Goal: Leave review/rating: Share an evaluation or opinion about a product, service, or content

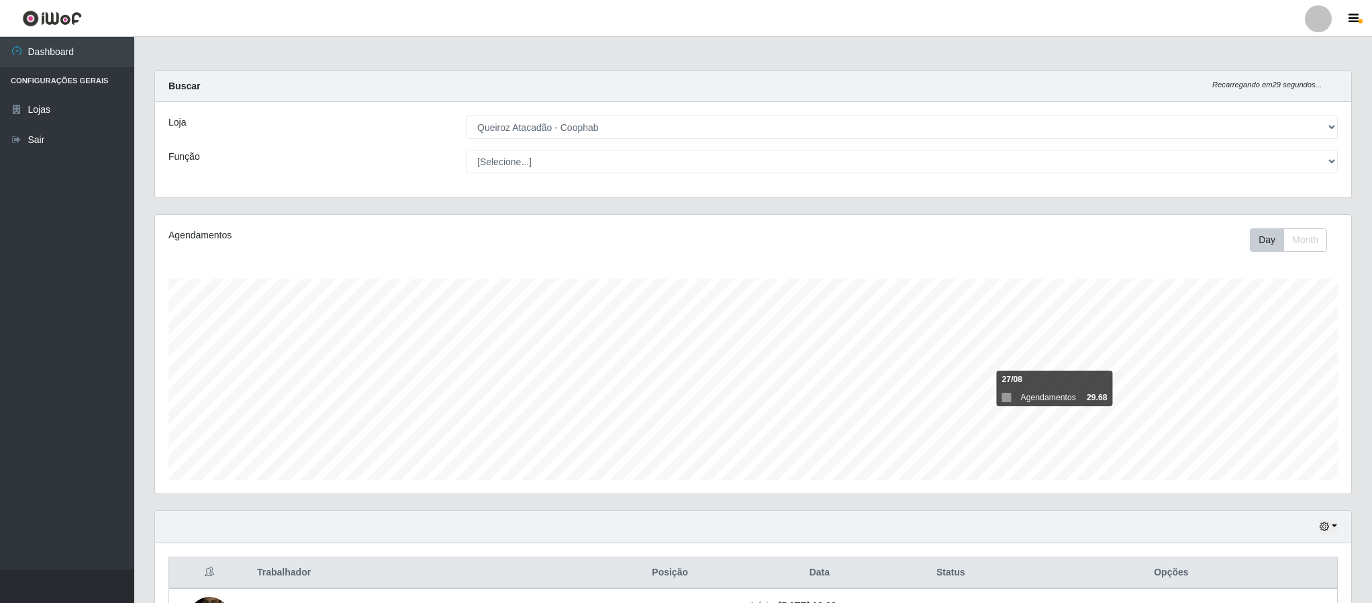
select select "463"
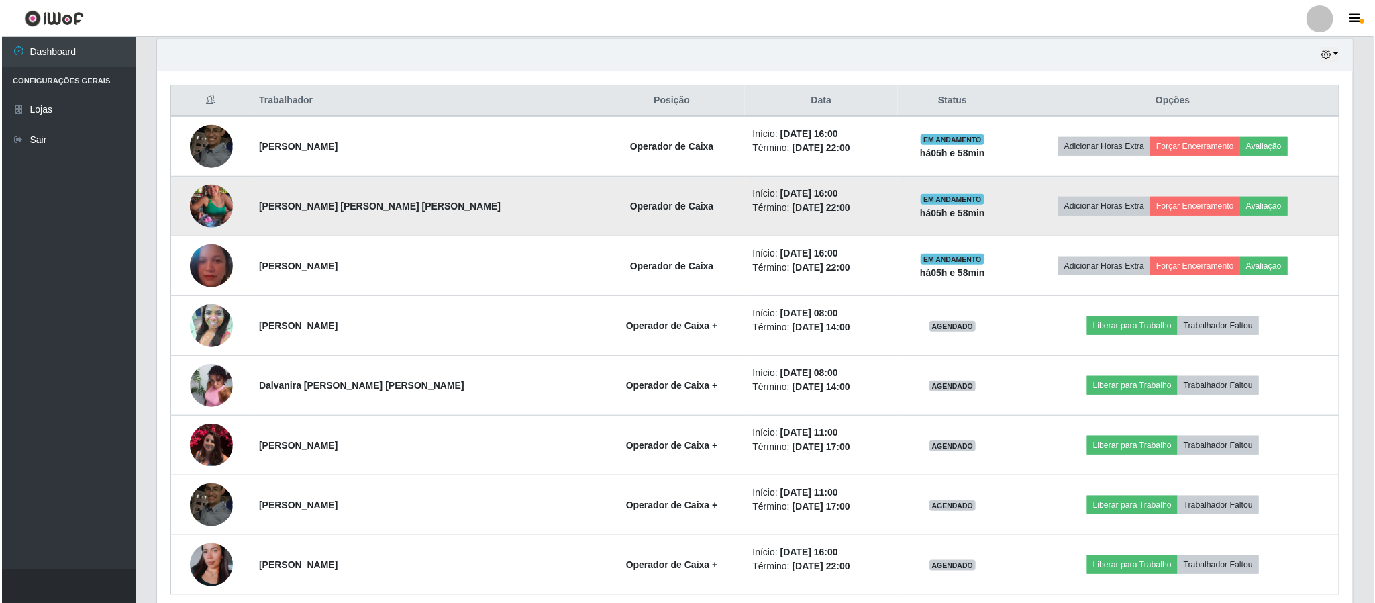
scroll to position [505, 0]
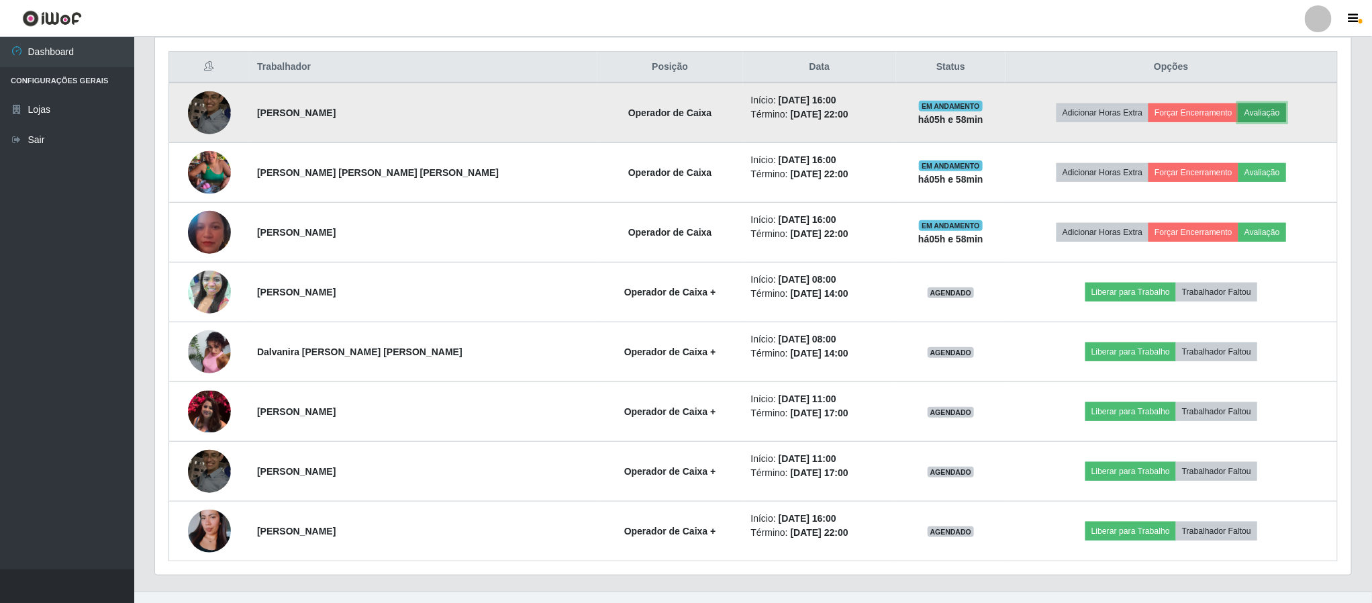
click at [1241, 119] on button "Avaliação" at bounding box center [1263, 112] width 48 height 19
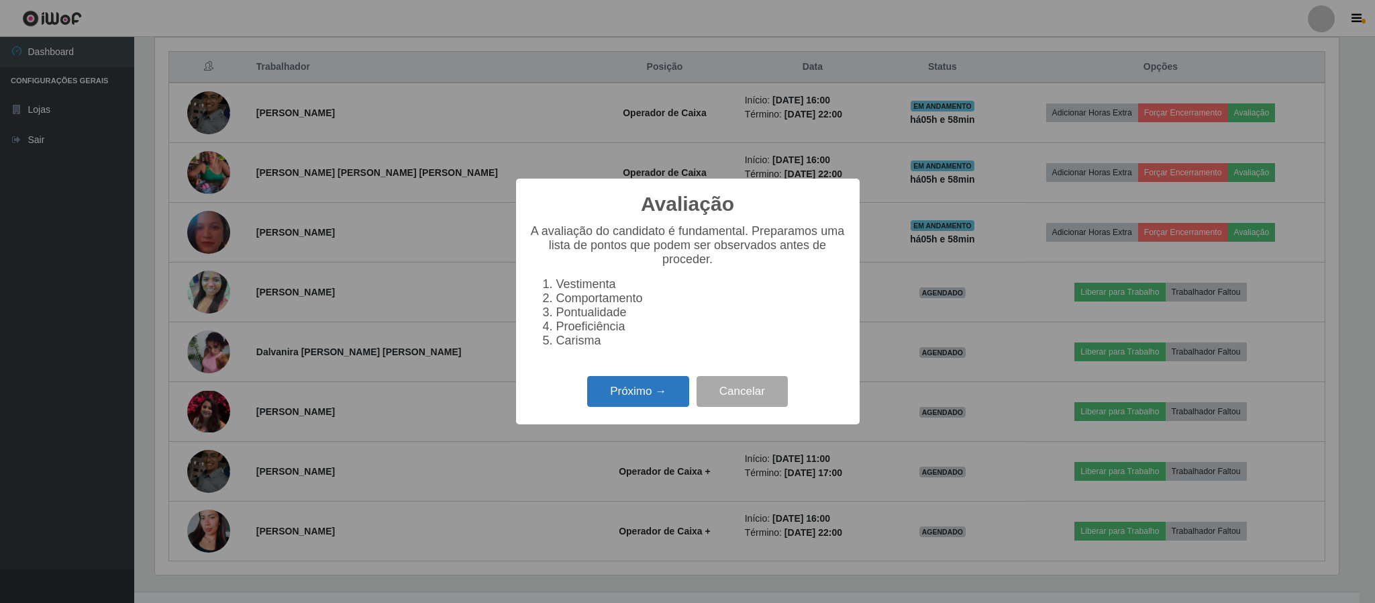
click at [644, 399] on button "Próximo →" at bounding box center [638, 392] width 102 height 32
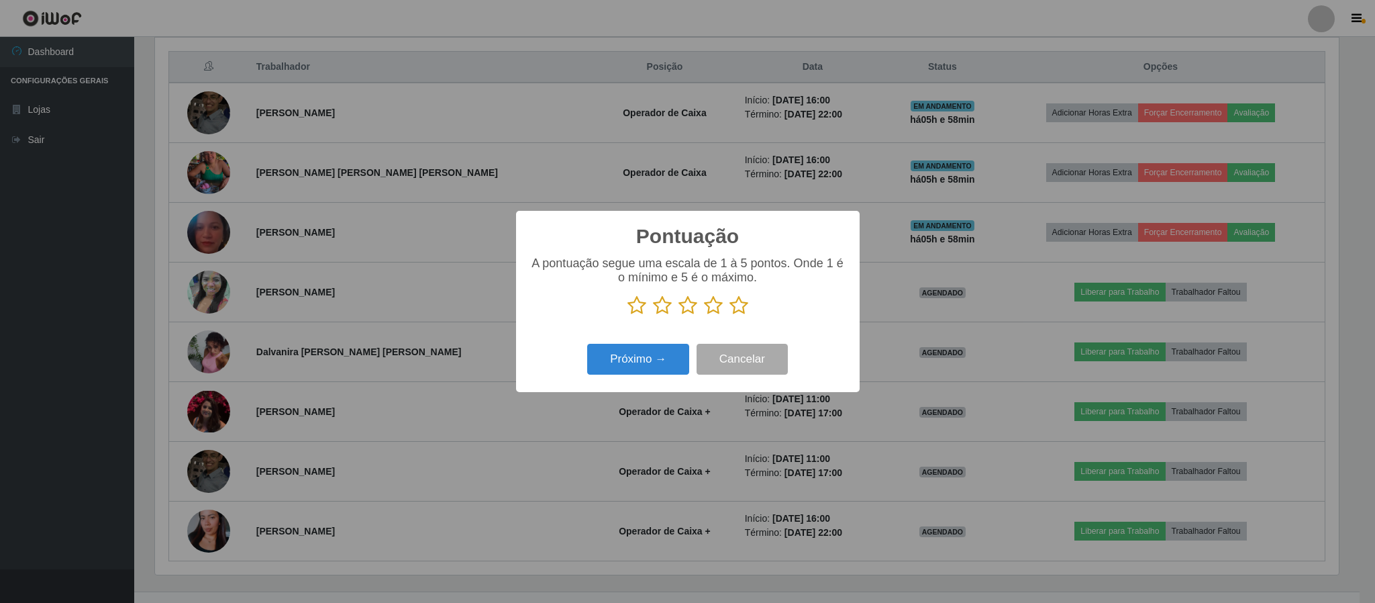
scroll to position [671024, 670119]
click at [741, 308] on icon at bounding box center [739, 305] width 19 height 20
click at [730, 316] on input "radio" at bounding box center [730, 316] width 0 height 0
click at [649, 363] on button "Próximo →" at bounding box center [638, 360] width 102 height 32
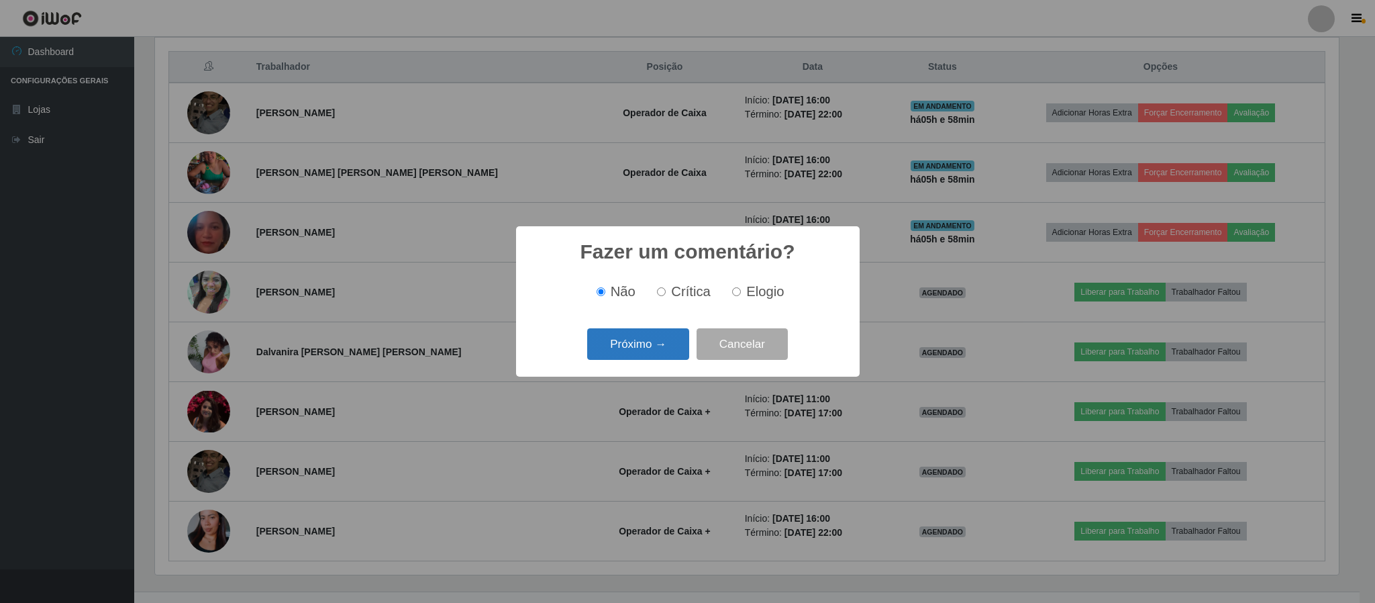
click at [661, 340] on button "Próximo →" at bounding box center [638, 344] width 102 height 32
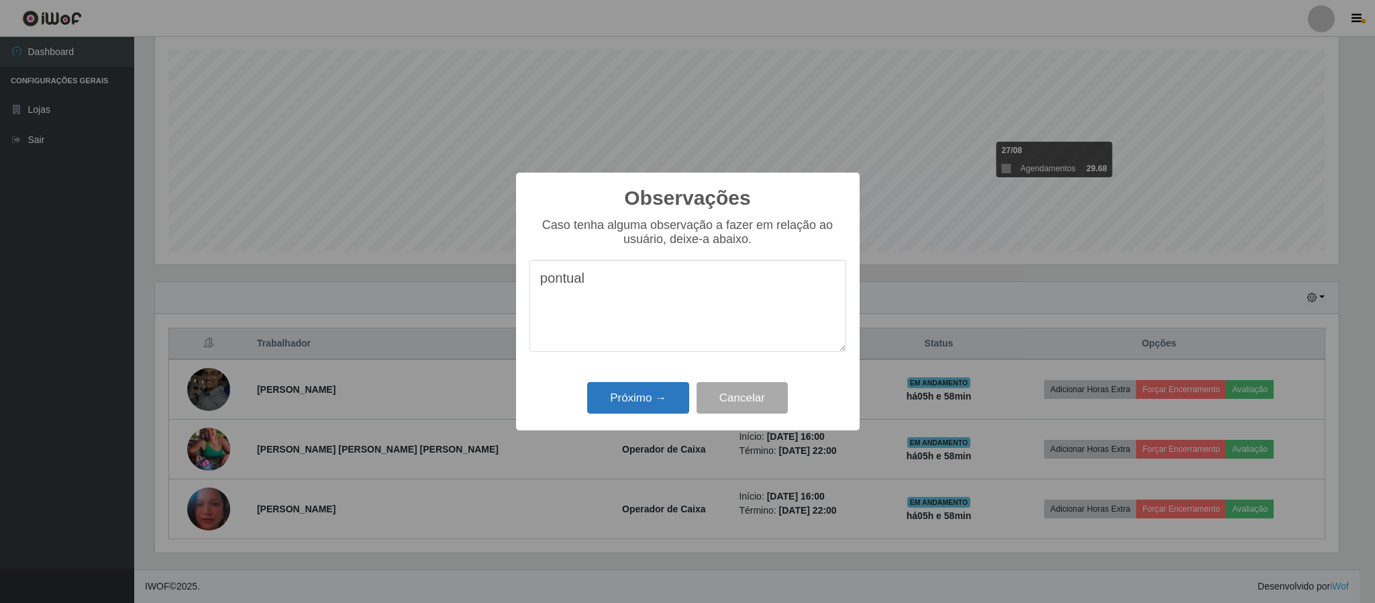
type textarea "pontual"
click at [617, 399] on button "Próximo →" at bounding box center [638, 398] width 102 height 32
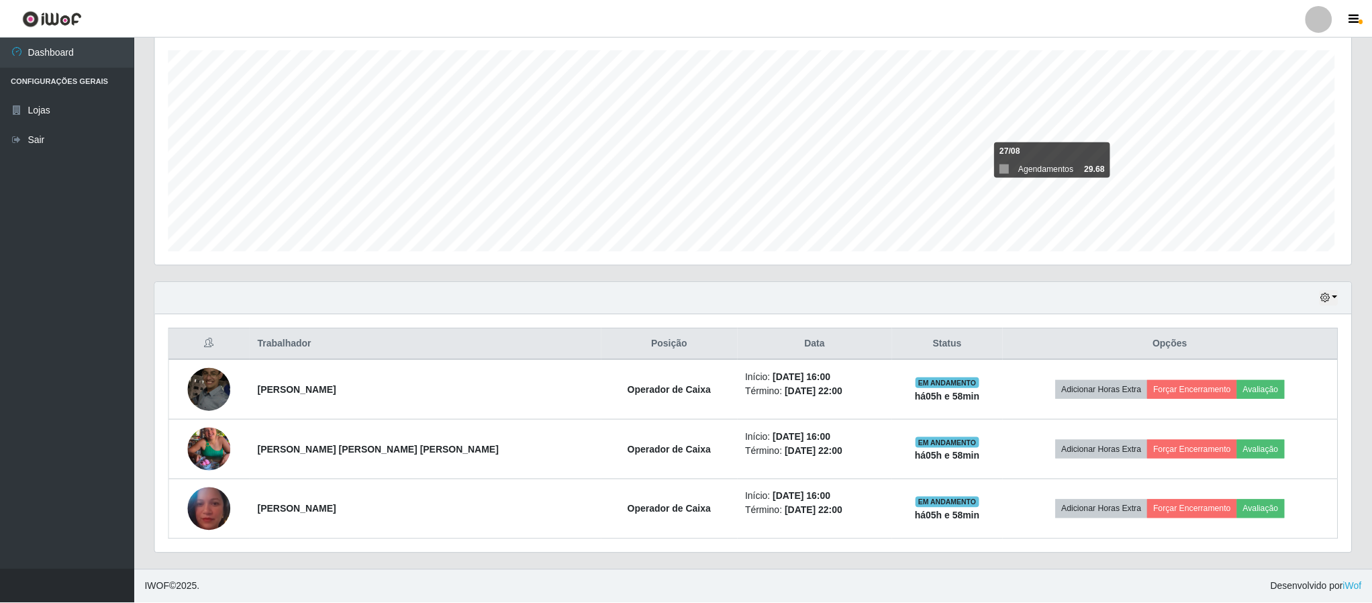
scroll to position [280, 1195]
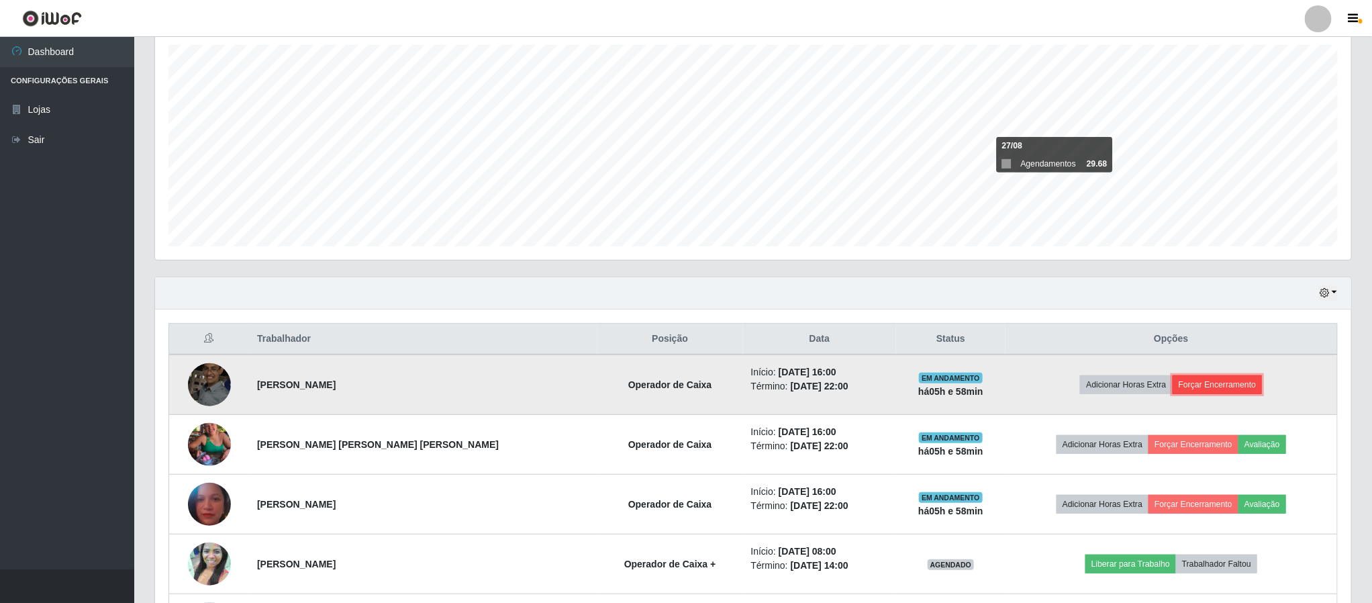
click at [1182, 391] on button "Forçar Encerramento" at bounding box center [1218, 384] width 90 height 19
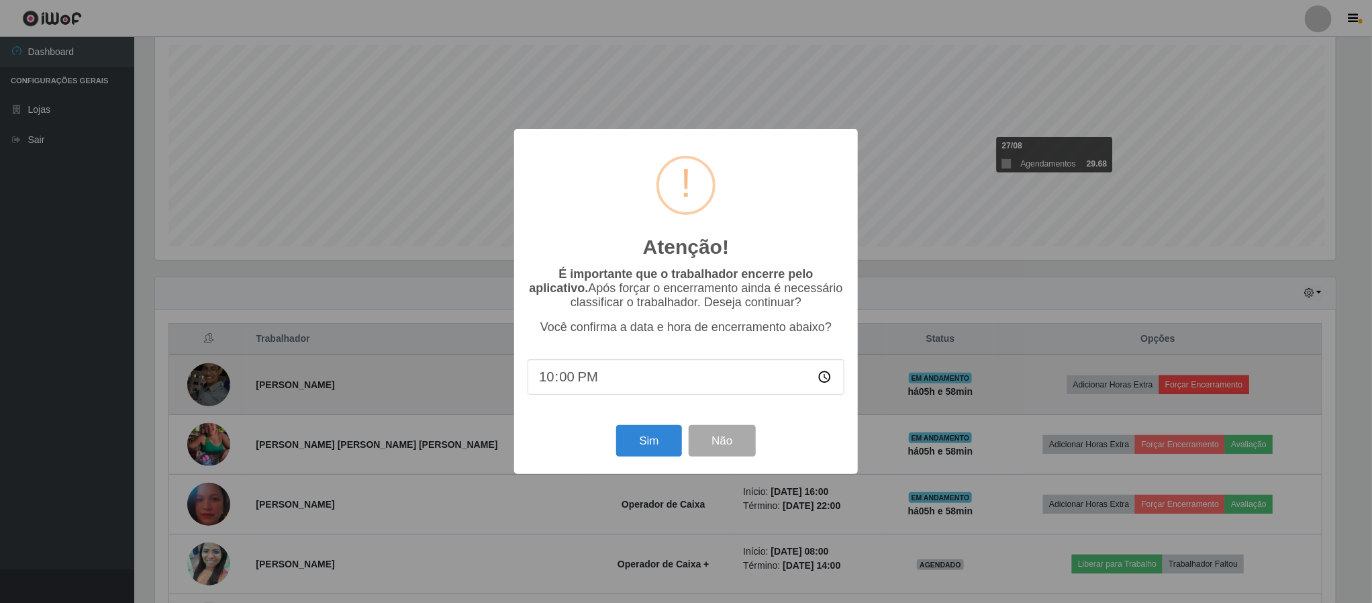
scroll to position [280, 1184]
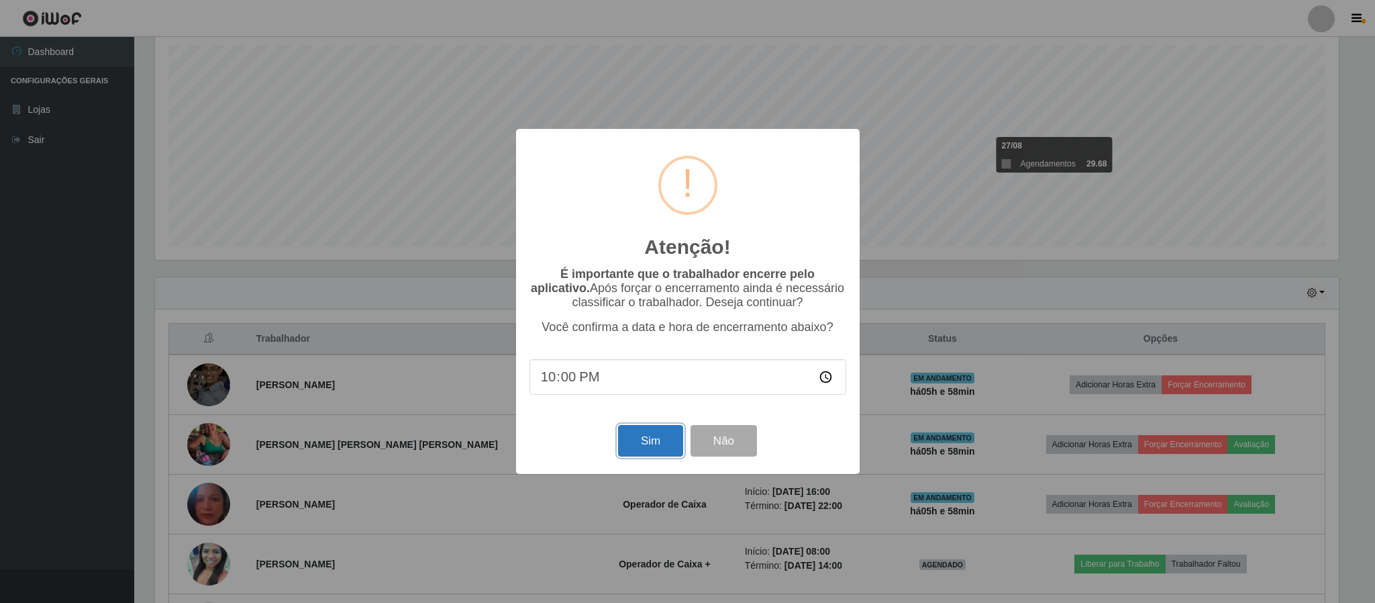
click at [637, 439] on button "Sim" at bounding box center [650, 441] width 65 height 32
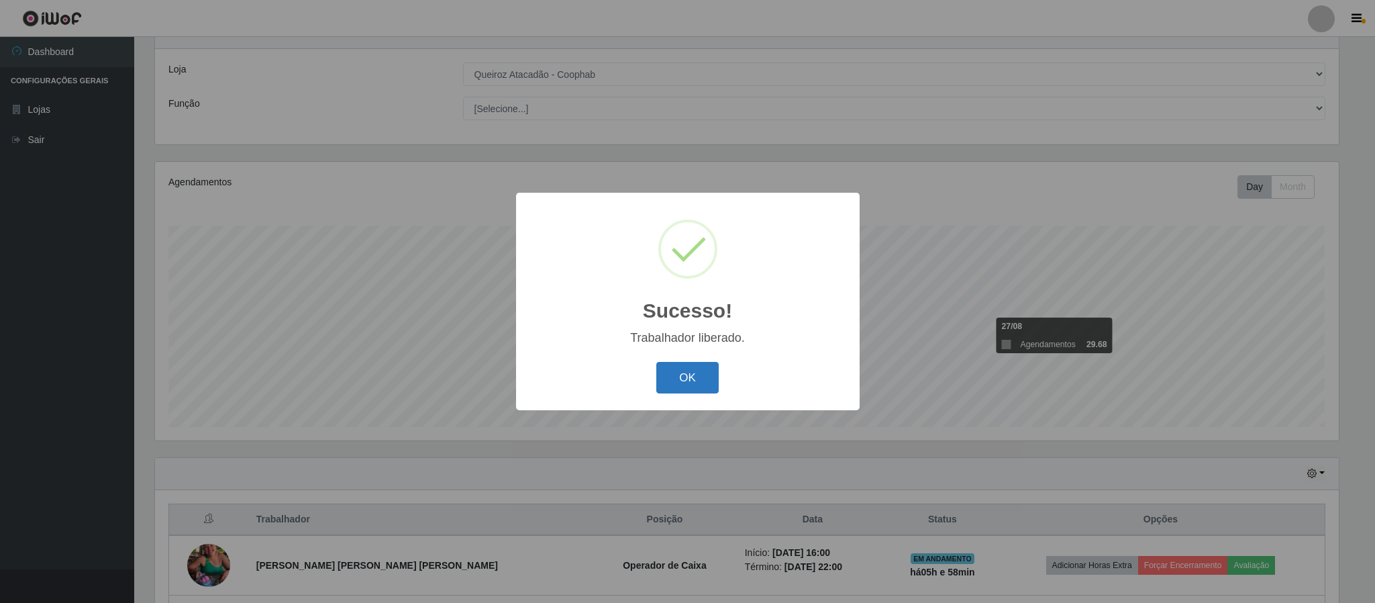
click at [685, 373] on button "OK" at bounding box center [688, 378] width 62 height 32
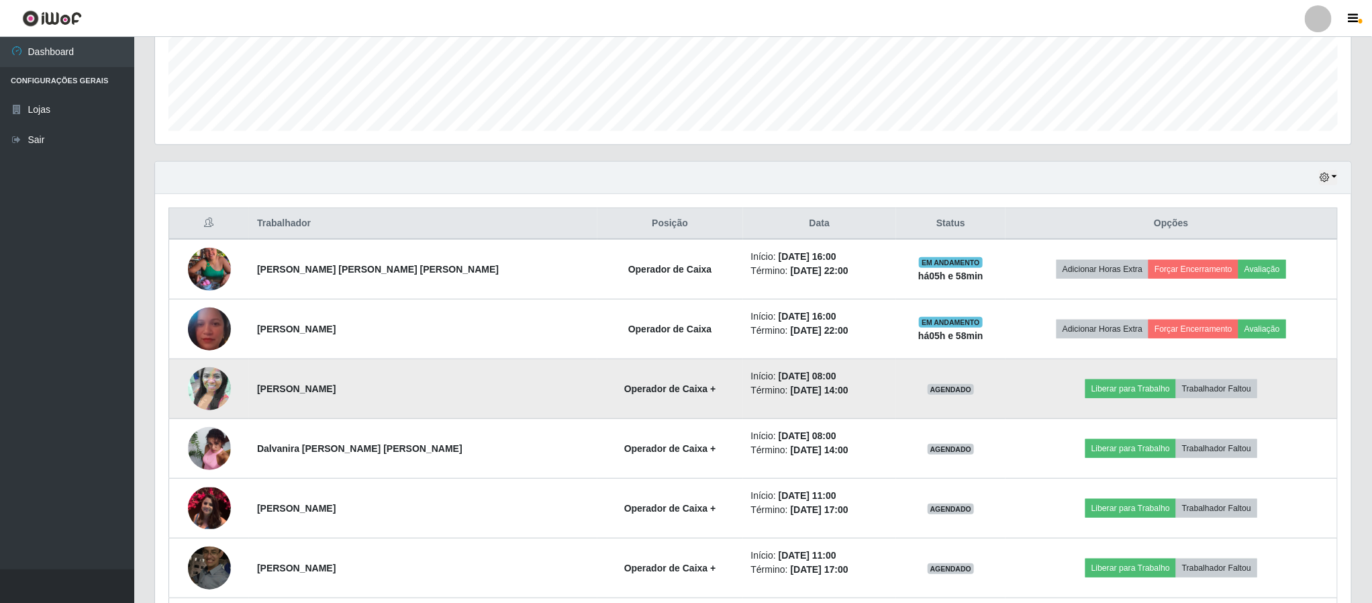
scroll to position [355, 0]
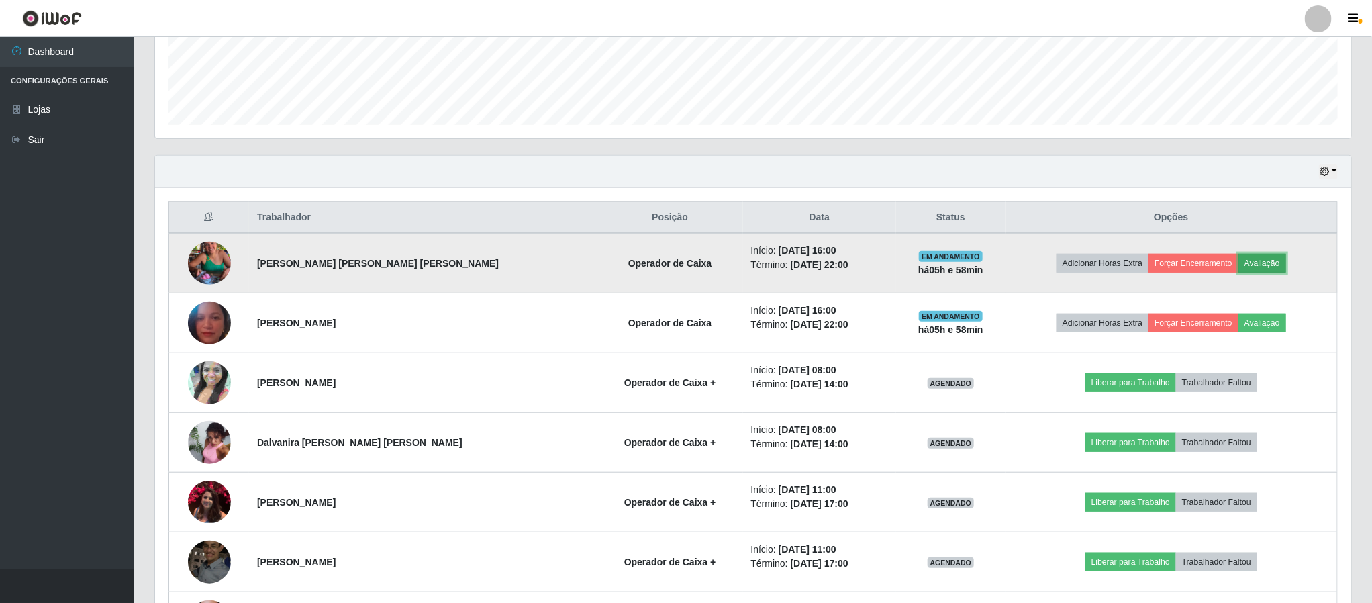
click at [1241, 268] on button "Avaliação" at bounding box center [1263, 263] width 48 height 19
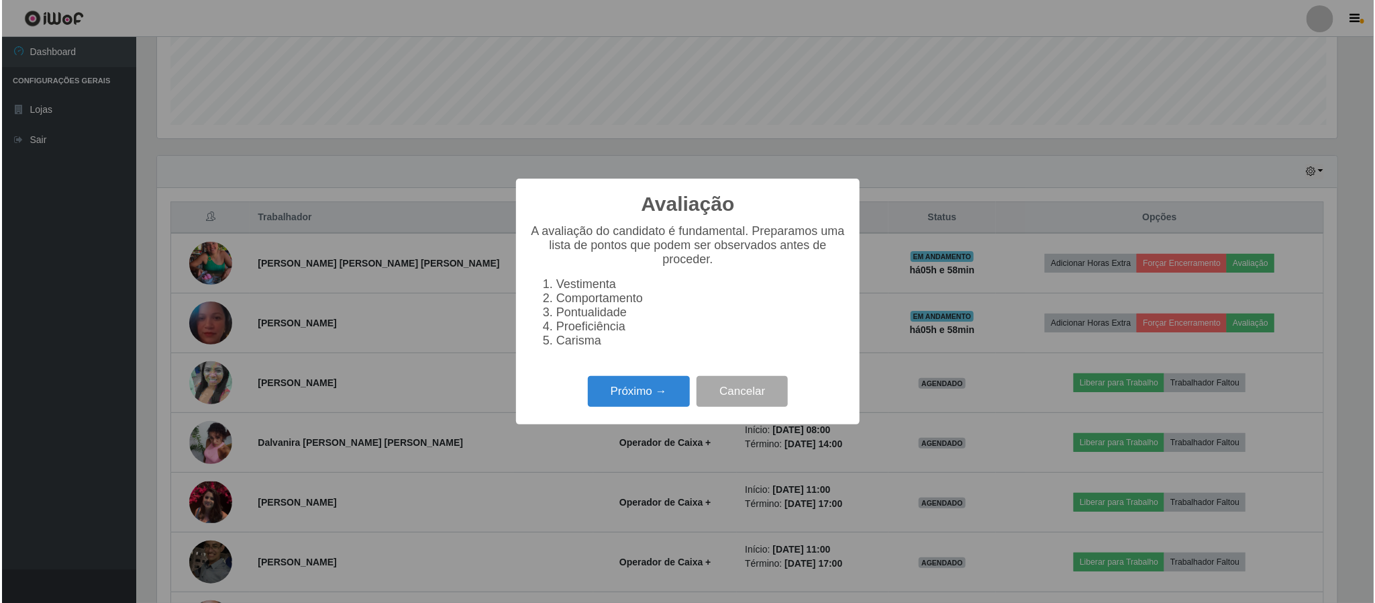
scroll to position [280, 1184]
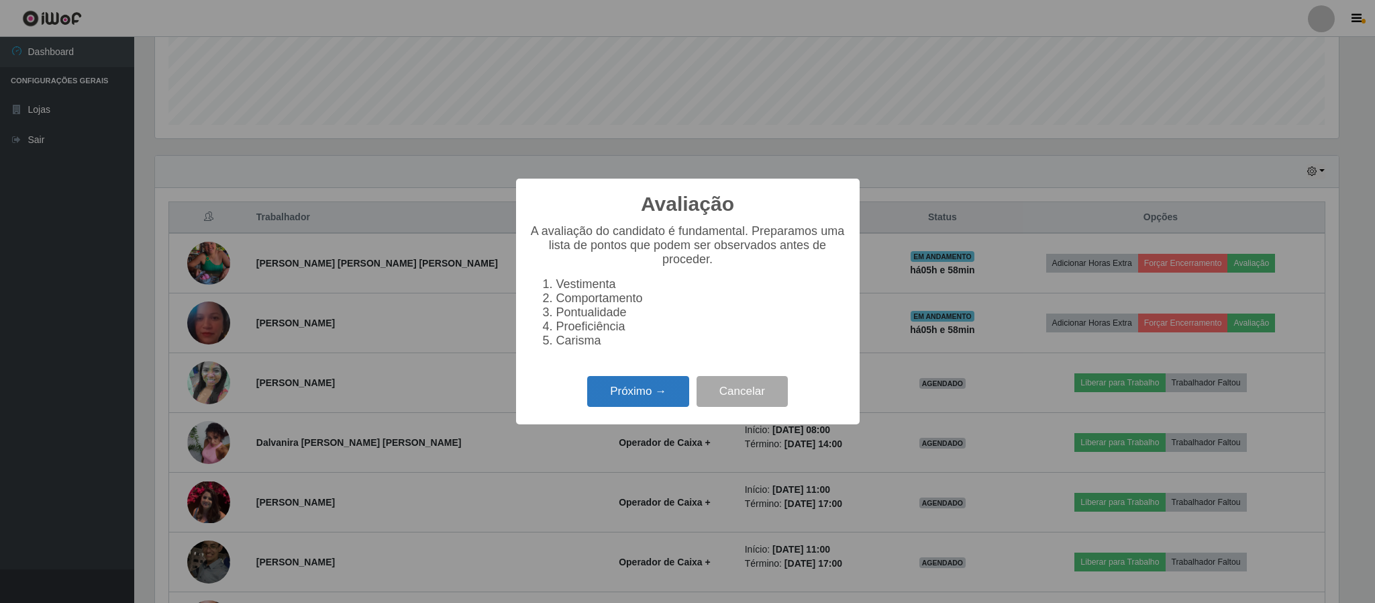
click at [619, 397] on button "Próximo →" at bounding box center [638, 392] width 102 height 32
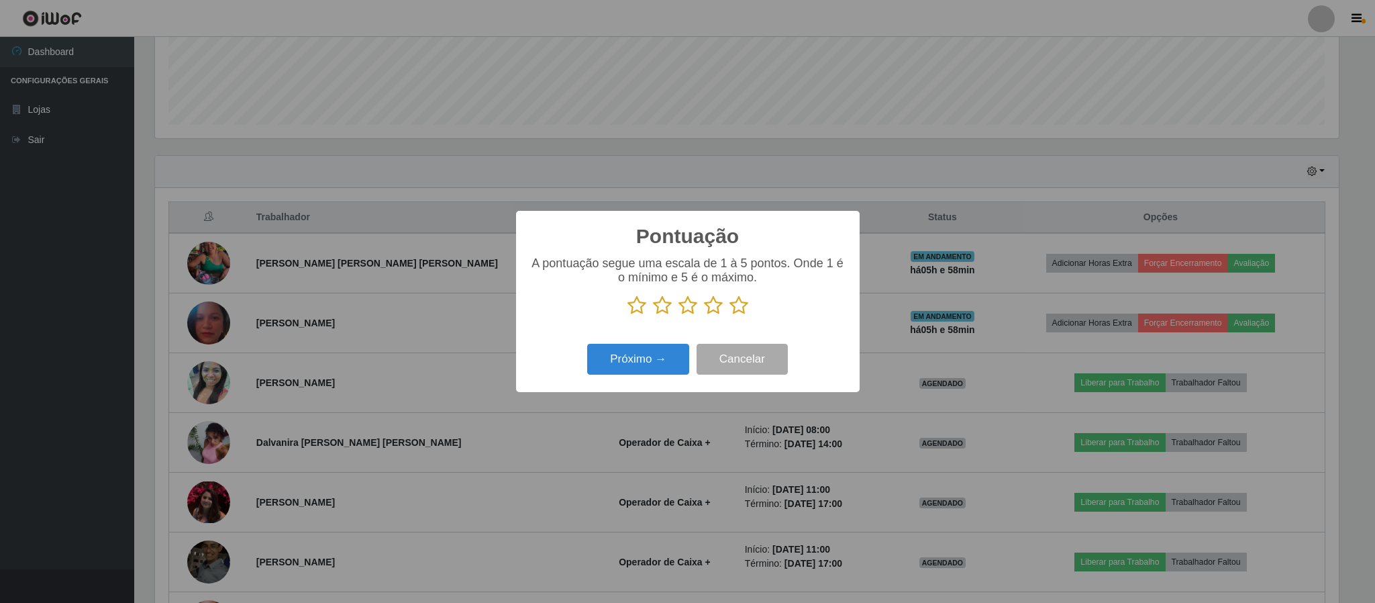
scroll to position [671024, 670119]
click at [744, 313] on icon at bounding box center [739, 305] width 19 height 20
click at [730, 316] on input "radio" at bounding box center [730, 316] width 0 height 0
click at [640, 360] on button "Próximo →" at bounding box center [638, 360] width 102 height 32
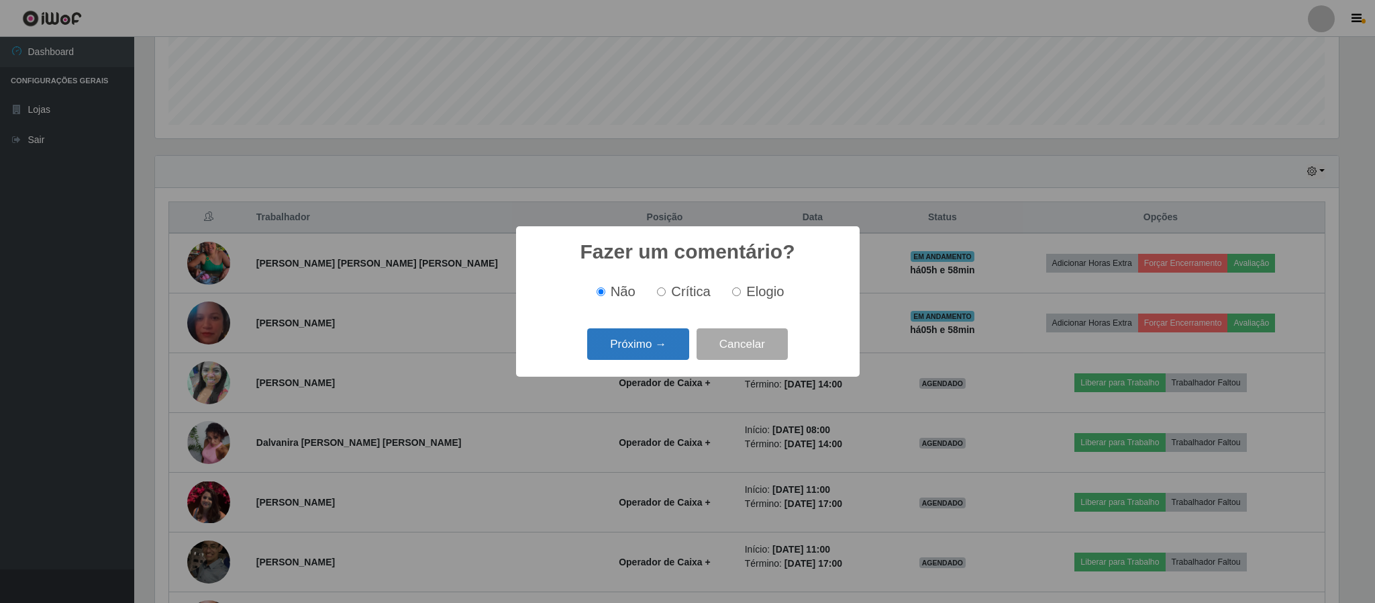
click at [640, 349] on button "Próximo →" at bounding box center [638, 344] width 102 height 32
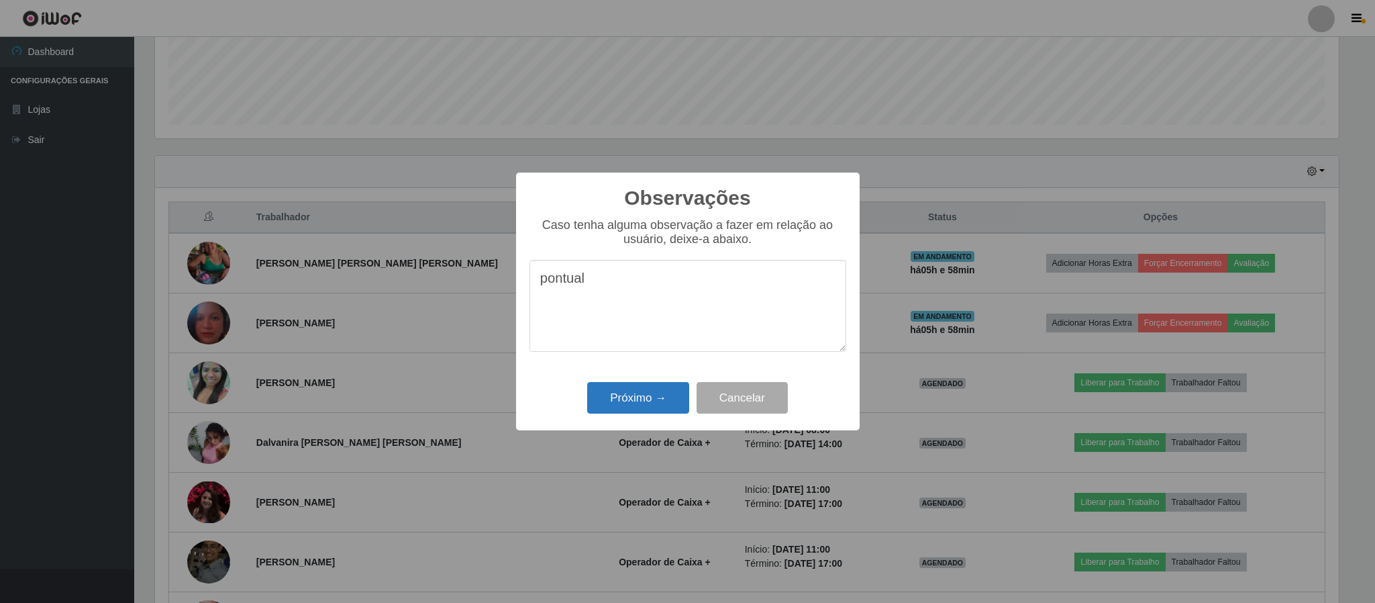
type textarea "pontual"
click at [648, 399] on button "Próximo →" at bounding box center [638, 398] width 102 height 32
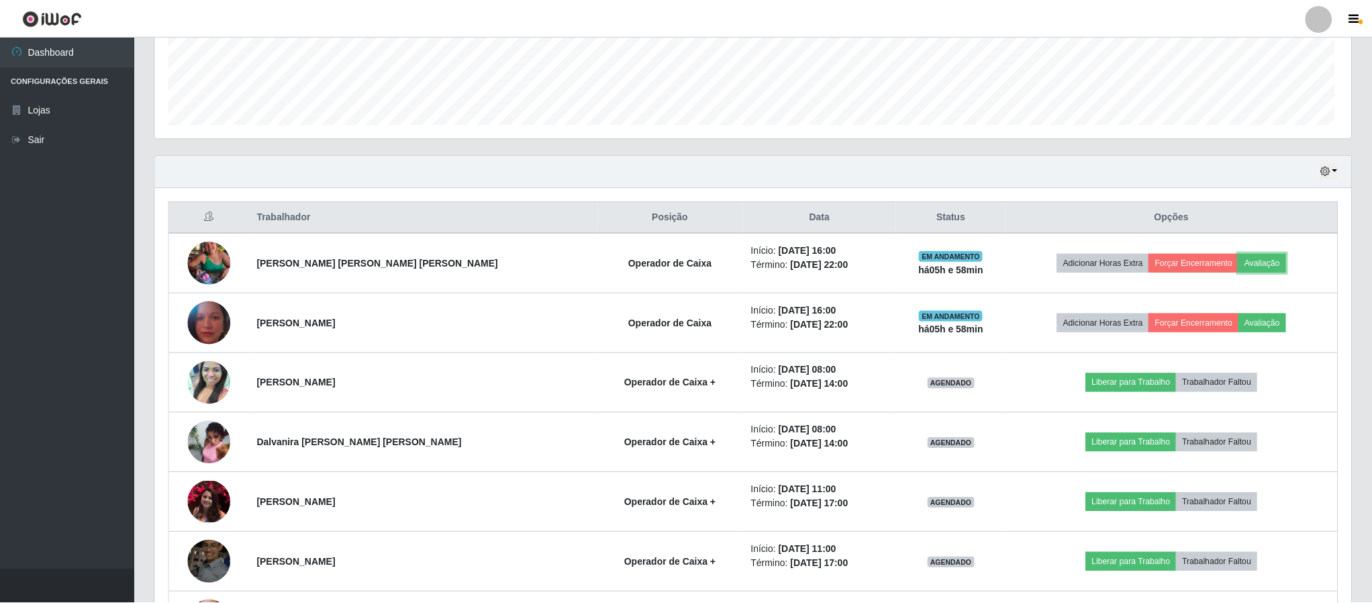
scroll to position [280, 1195]
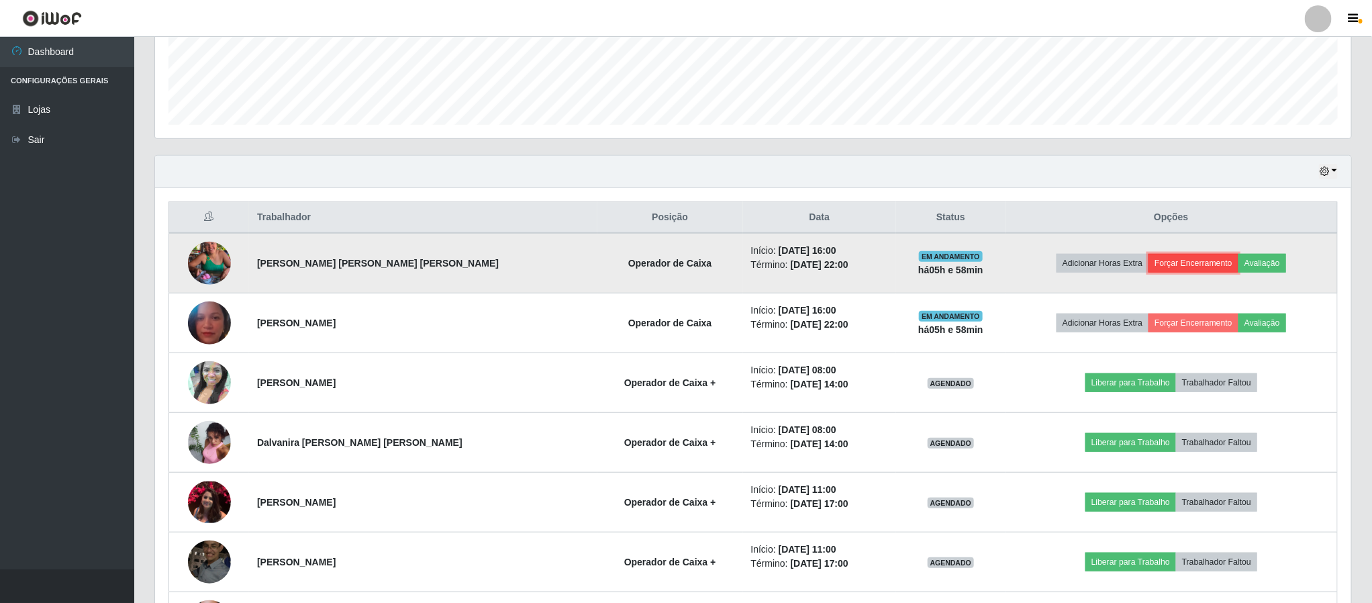
click at [1180, 269] on button "Forçar Encerramento" at bounding box center [1194, 263] width 90 height 19
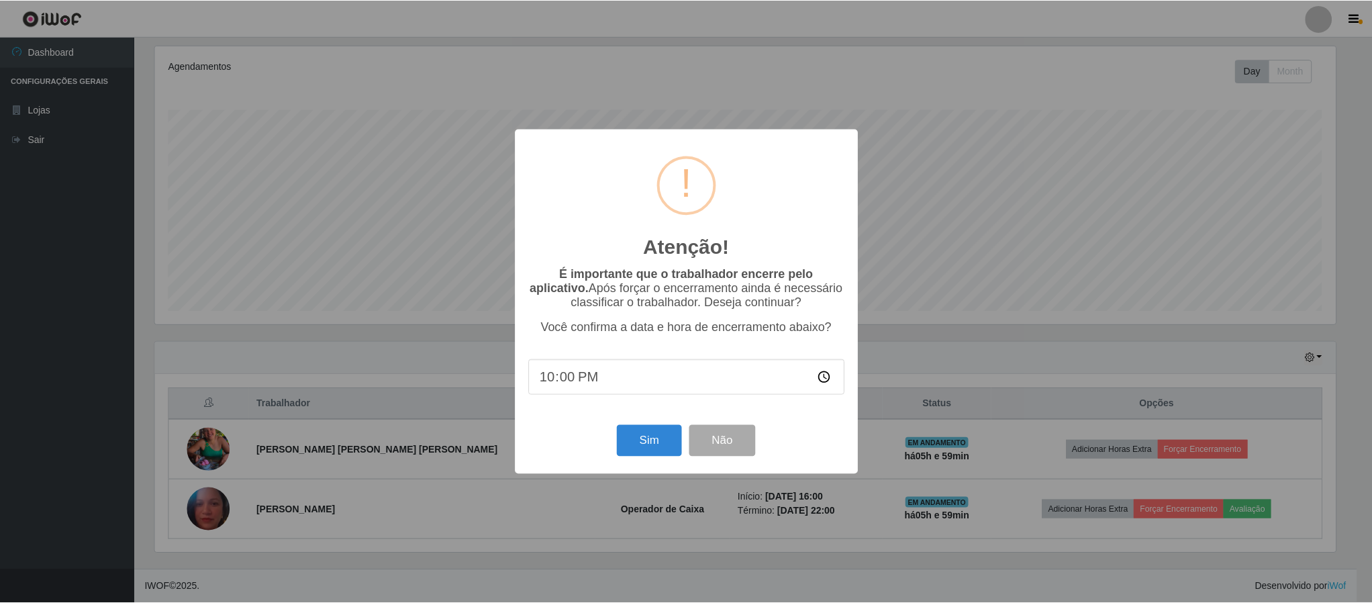
scroll to position [0, 0]
click at [653, 445] on button "Sim" at bounding box center [650, 441] width 65 height 32
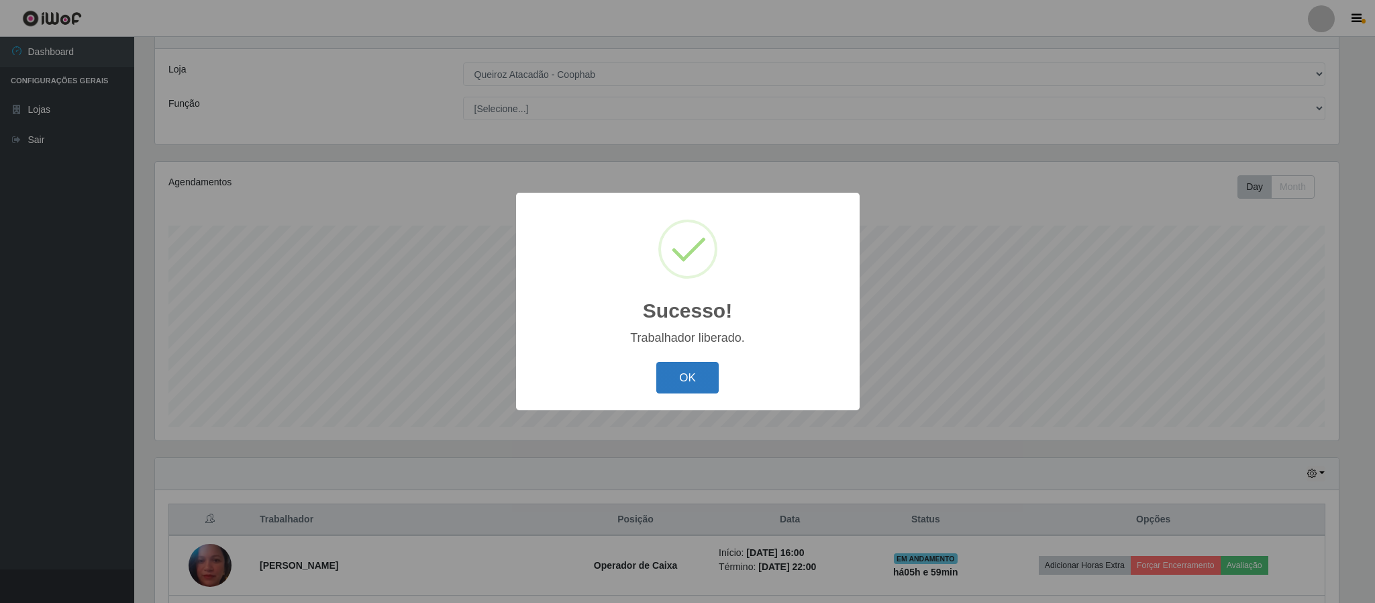
click at [689, 379] on button "OK" at bounding box center [688, 378] width 62 height 32
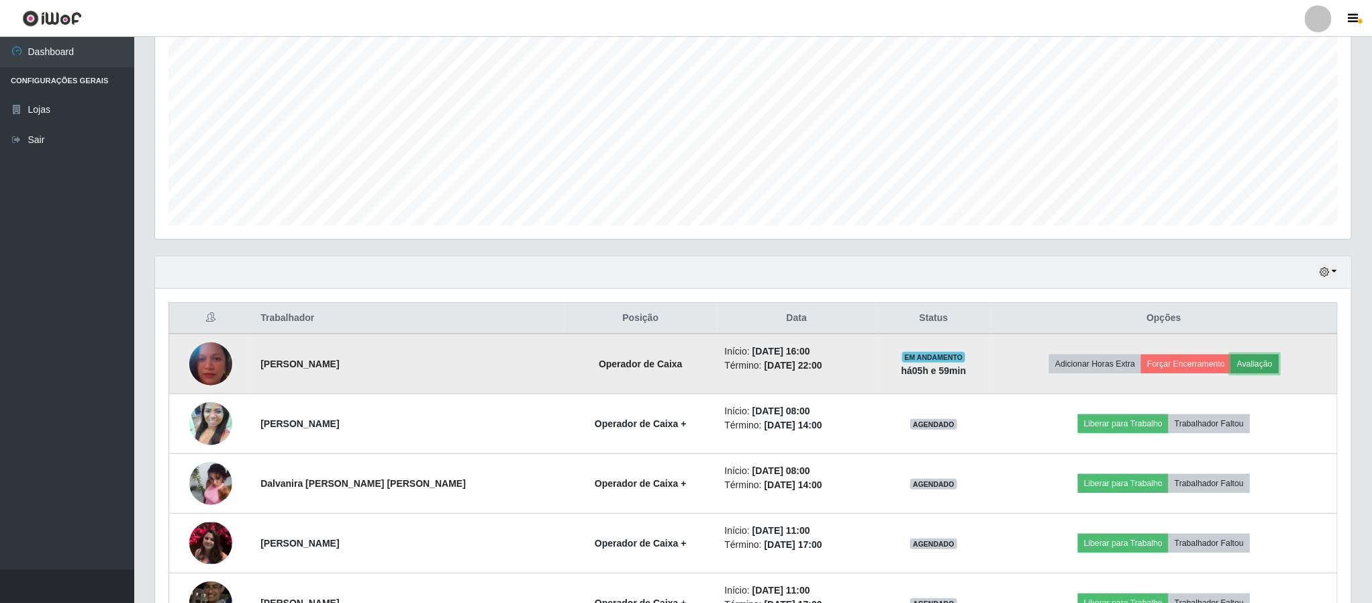
click at [1243, 365] on button "Avaliação" at bounding box center [1255, 363] width 48 height 19
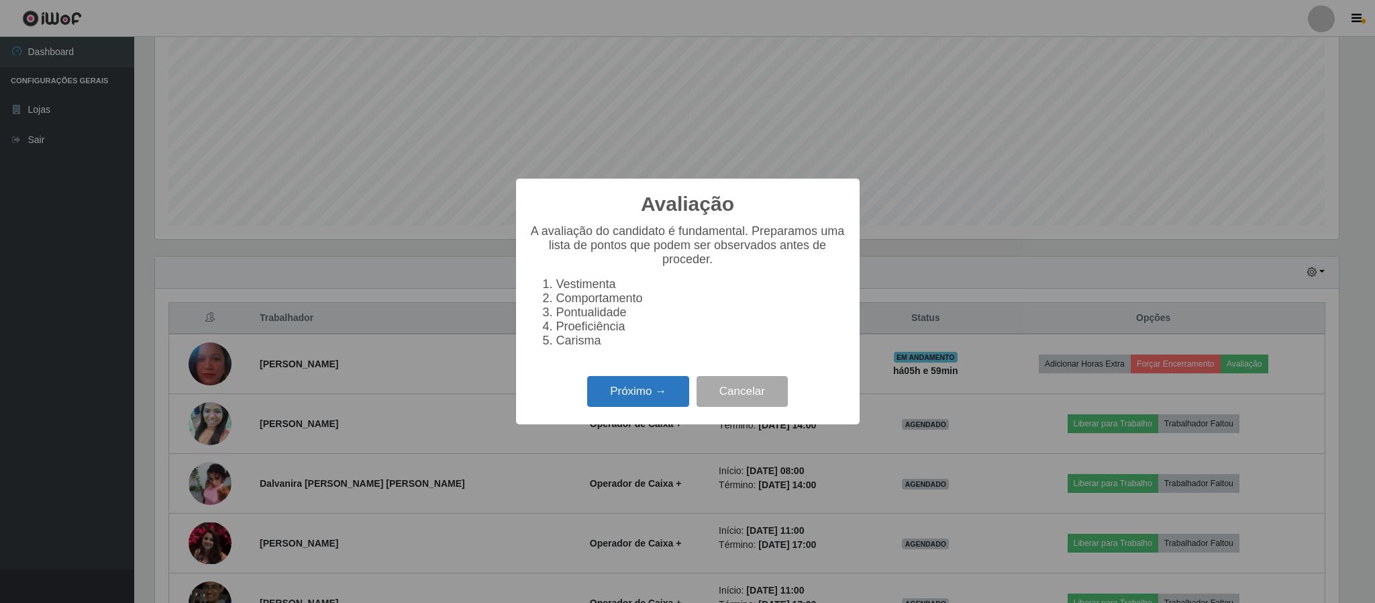
click at [616, 395] on button "Próximo →" at bounding box center [638, 392] width 102 height 32
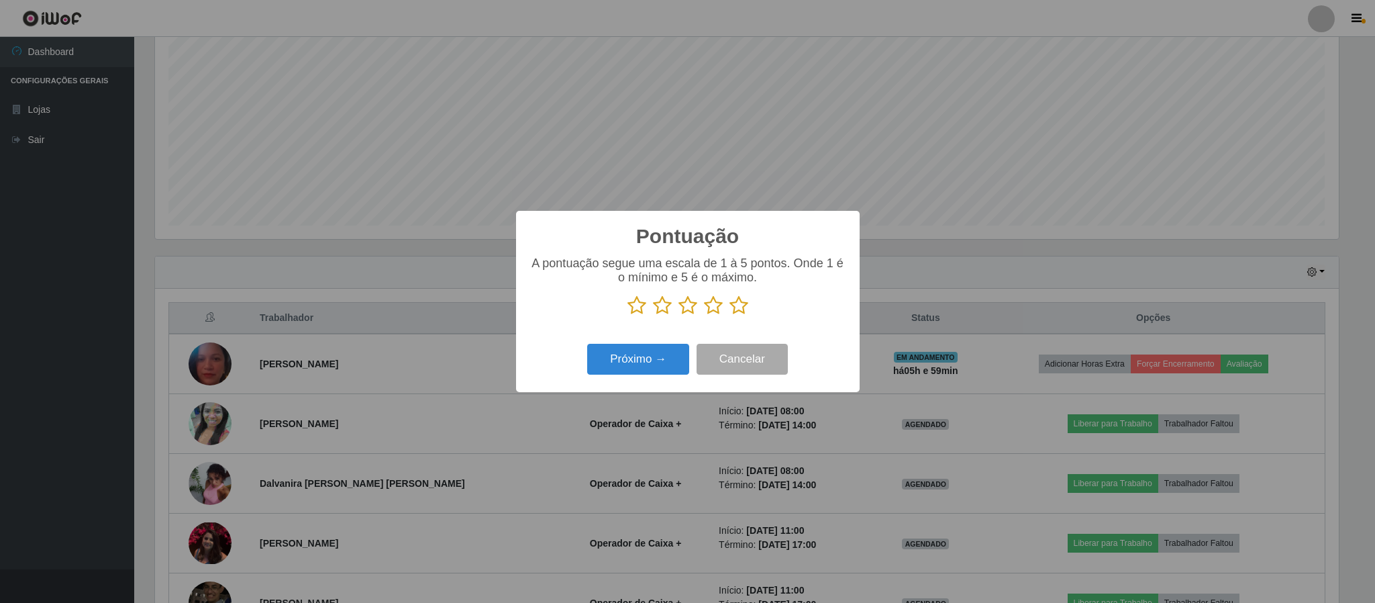
click at [739, 304] on icon at bounding box center [739, 305] width 19 height 20
click at [730, 316] on input "radio" at bounding box center [730, 316] width 0 height 0
click at [621, 358] on button "Próximo →" at bounding box center [638, 360] width 102 height 32
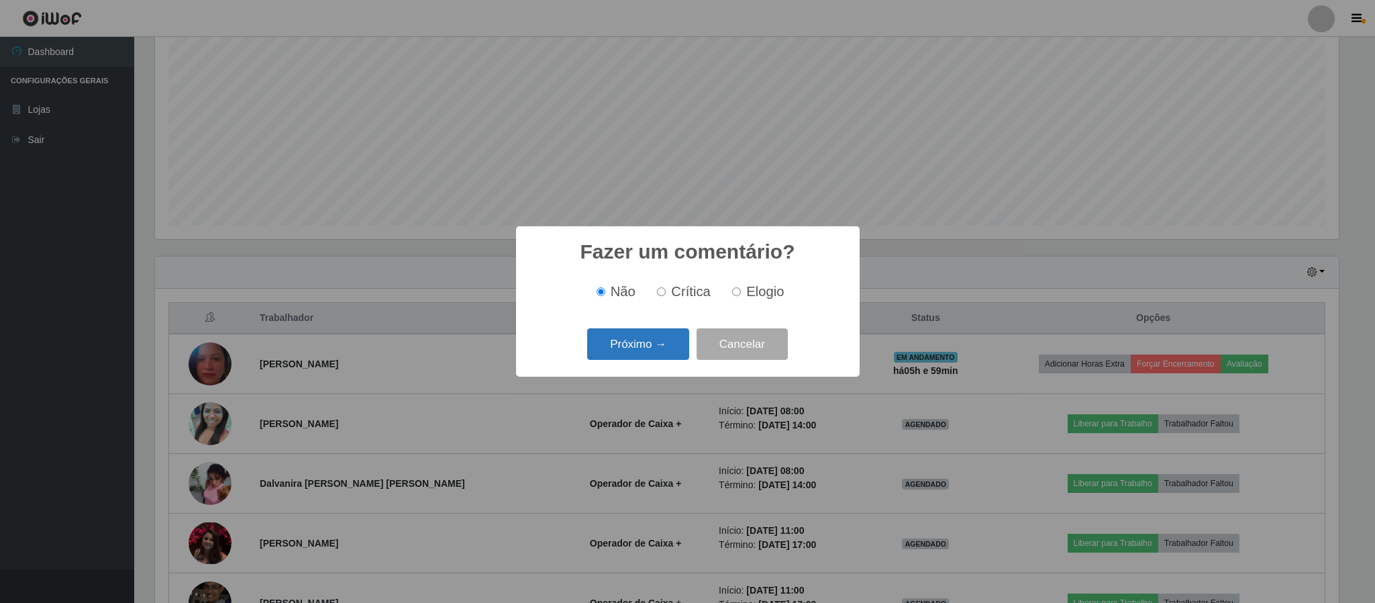
click at [653, 345] on button "Próximo →" at bounding box center [638, 344] width 102 height 32
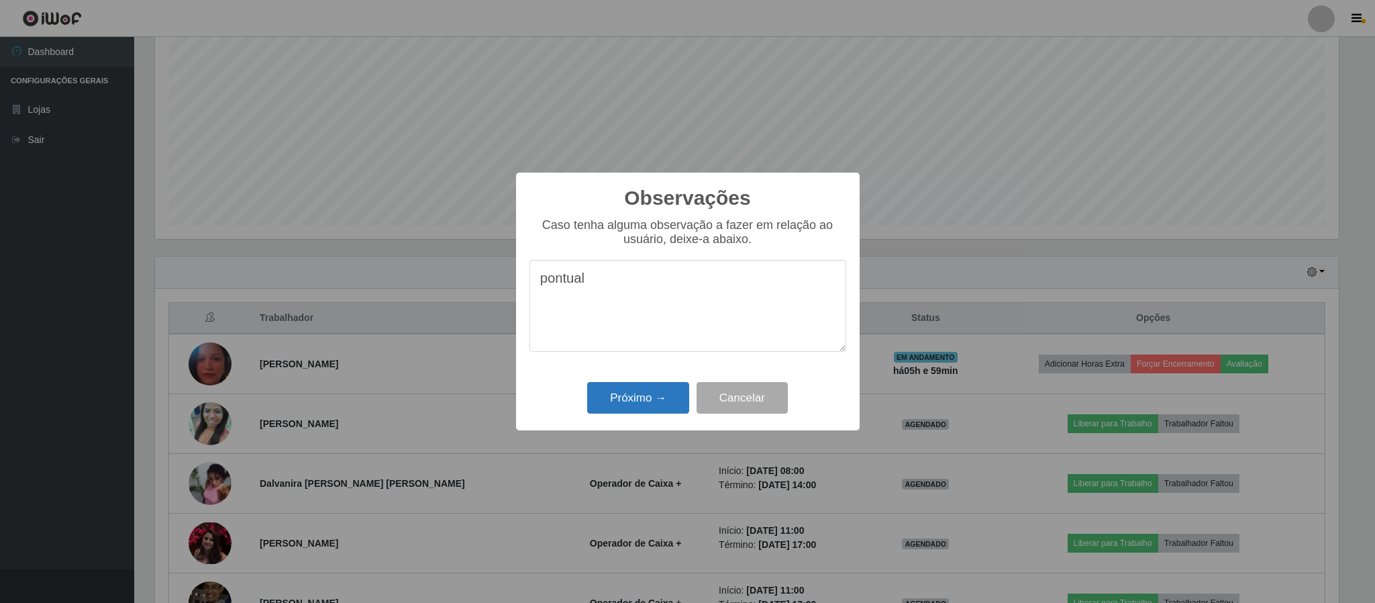
type textarea "pontual"
click at [641, 403] on button "Próximo →" at bounding box center [638, 398] width 102 height 32
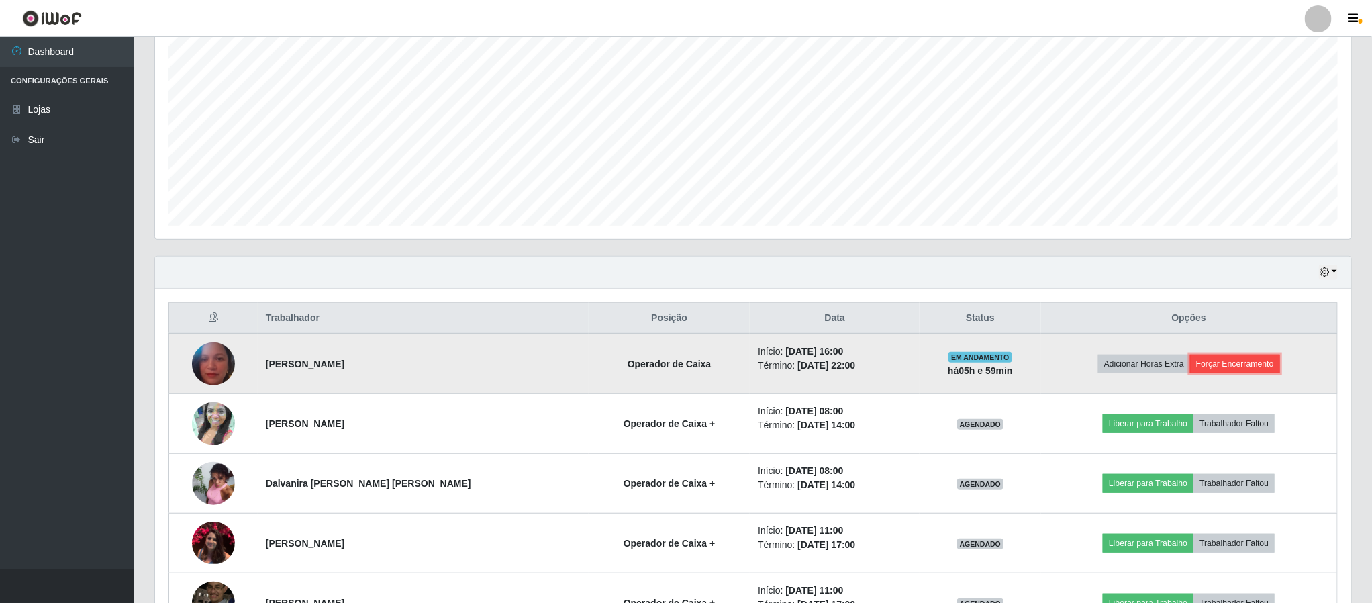
click at [1225, 371] on button "Forçar Encerramento" at bounding box center [1235, 363] width 90 height 19
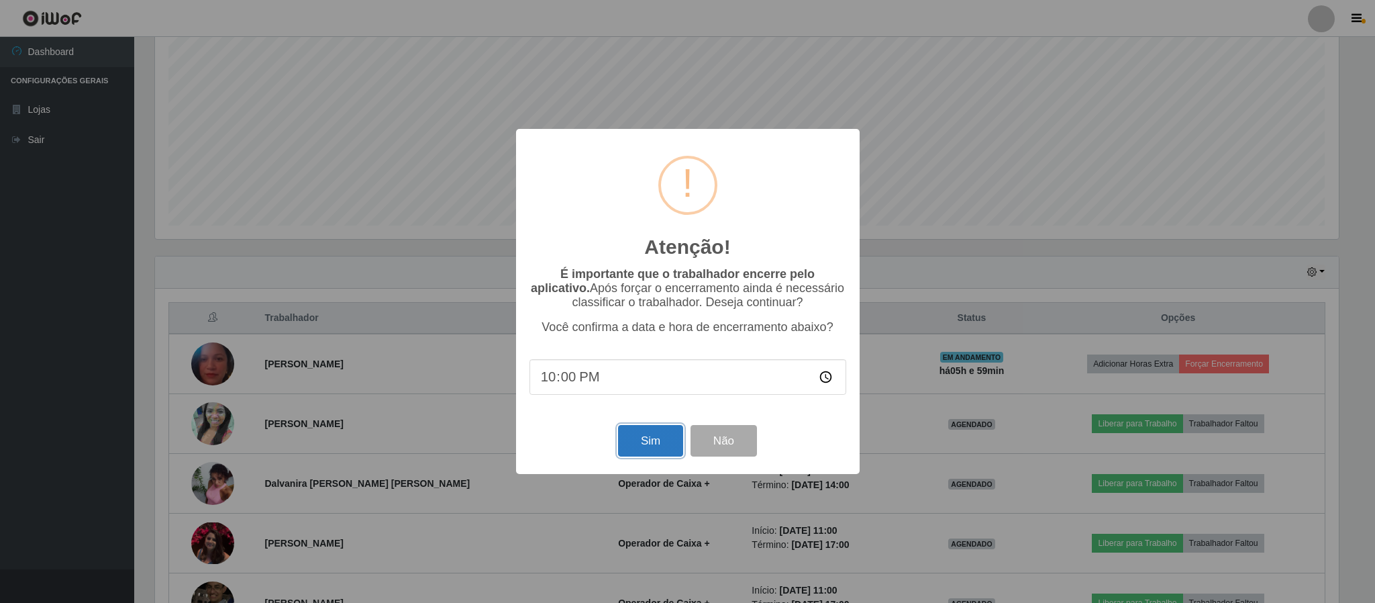
click at [653, 444] on button "Sim" at bounding box center [650, 441] width 65 height 32
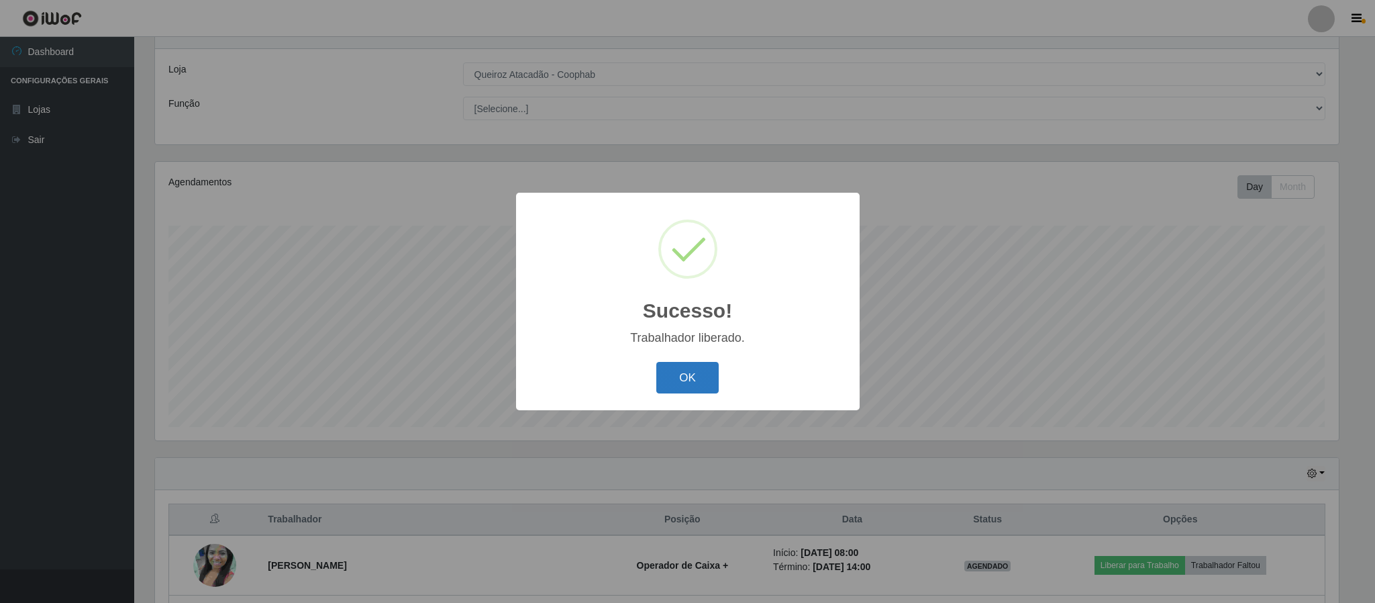
click at [683, 371] on button "OK" at bounding box center [688, 378] width 62 height 32
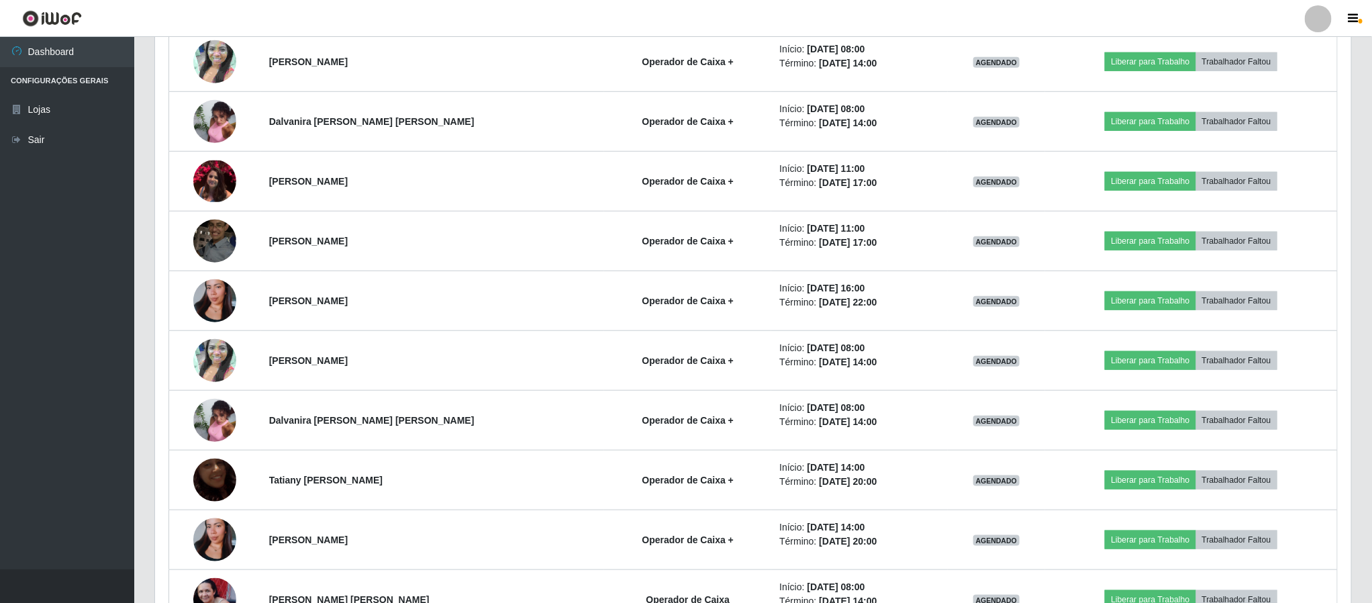
scroll to position [353, 0]
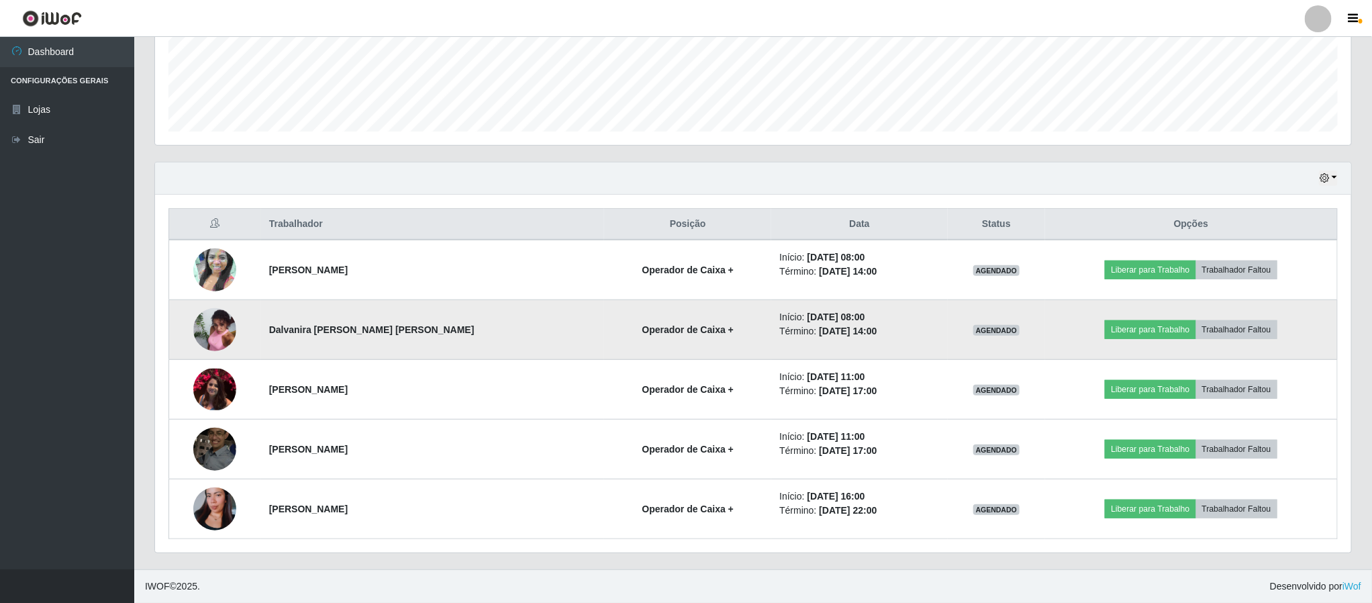
click at [214, 333] on img at bounding box center [214, 330] width 43 height 58
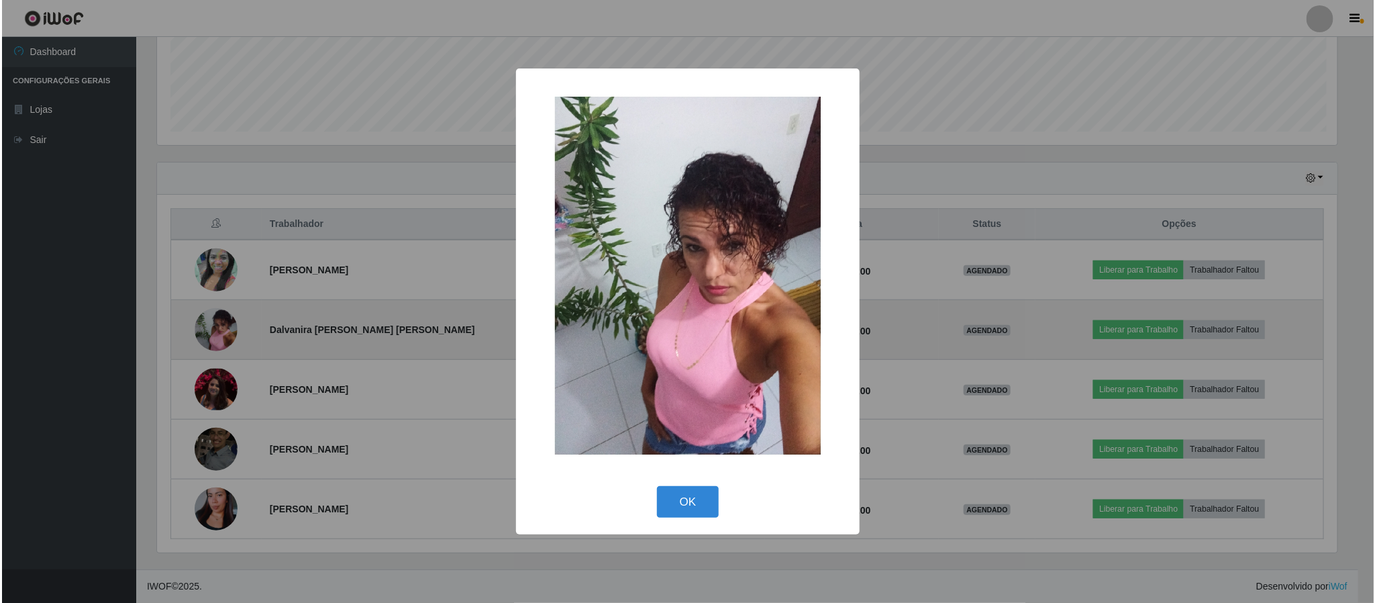
scroll to position [280, 1184]
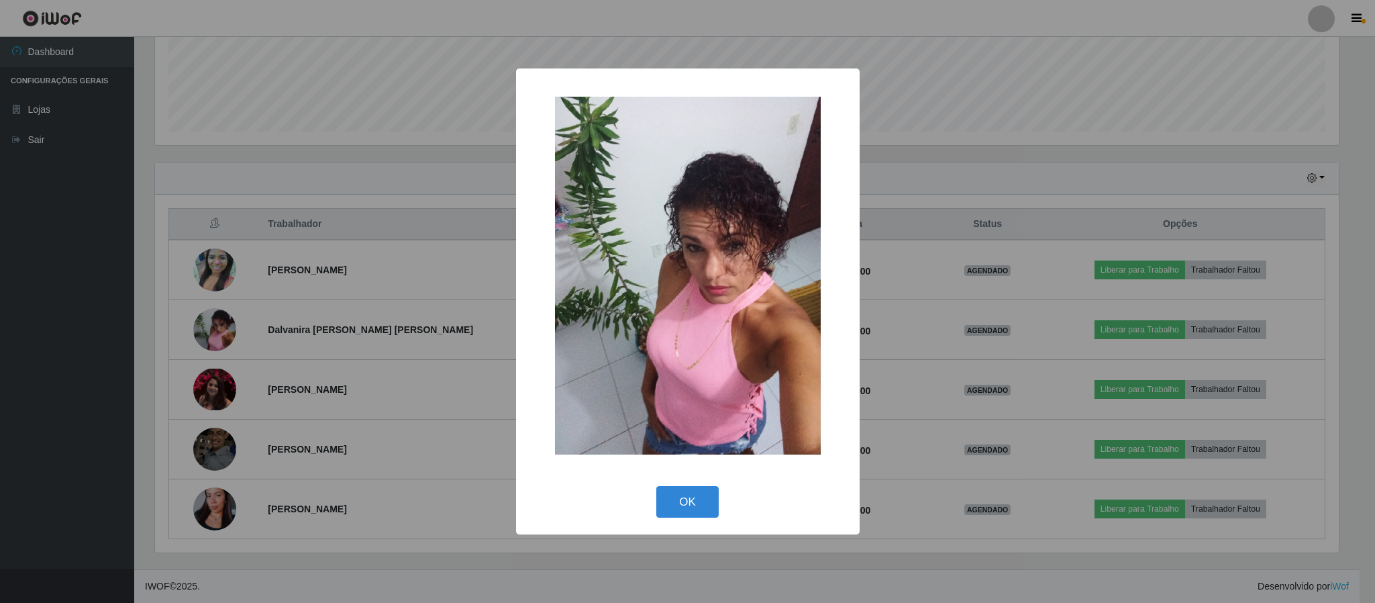
drag, startPoint x: 540, startPoint y: 482, endPoint x: 532, endPoint y: 482, distance: 8.7
click at [536, 483] on div "OK Cancel" at bounding box center [688, 502] width 317 height 38
click at [474, 478] on div "× OK Cancel" at bounding box center [687, 301] width 1375 height 603
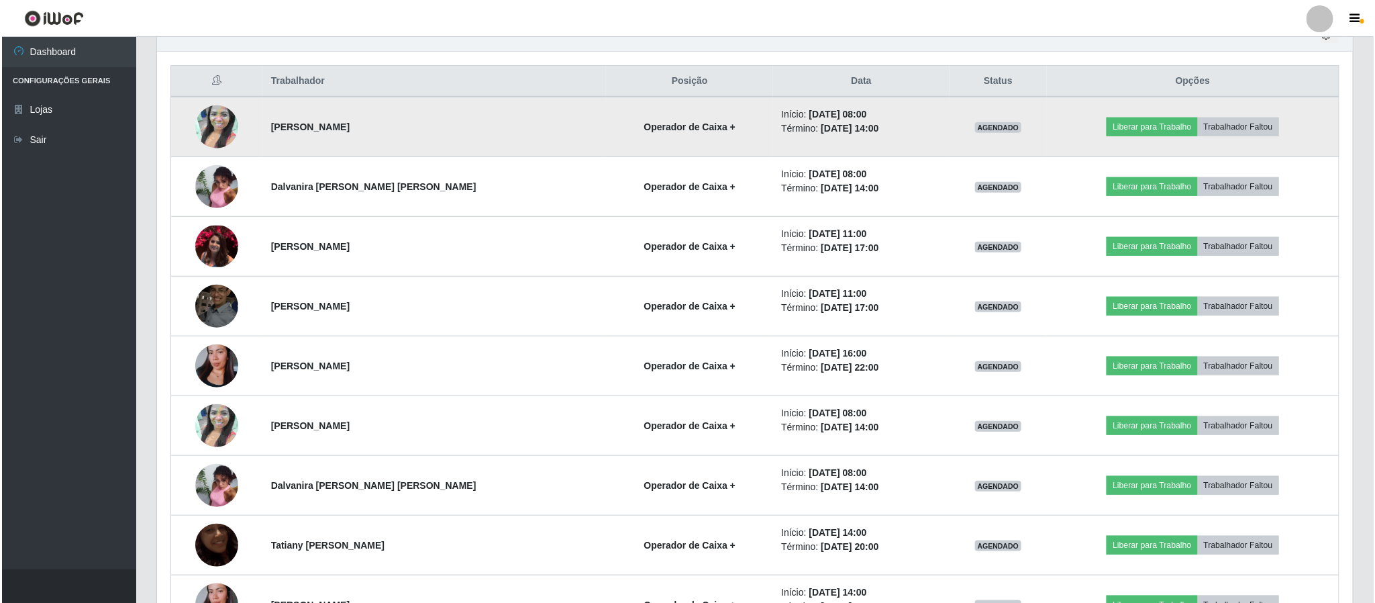
scroll to position [653, 0]
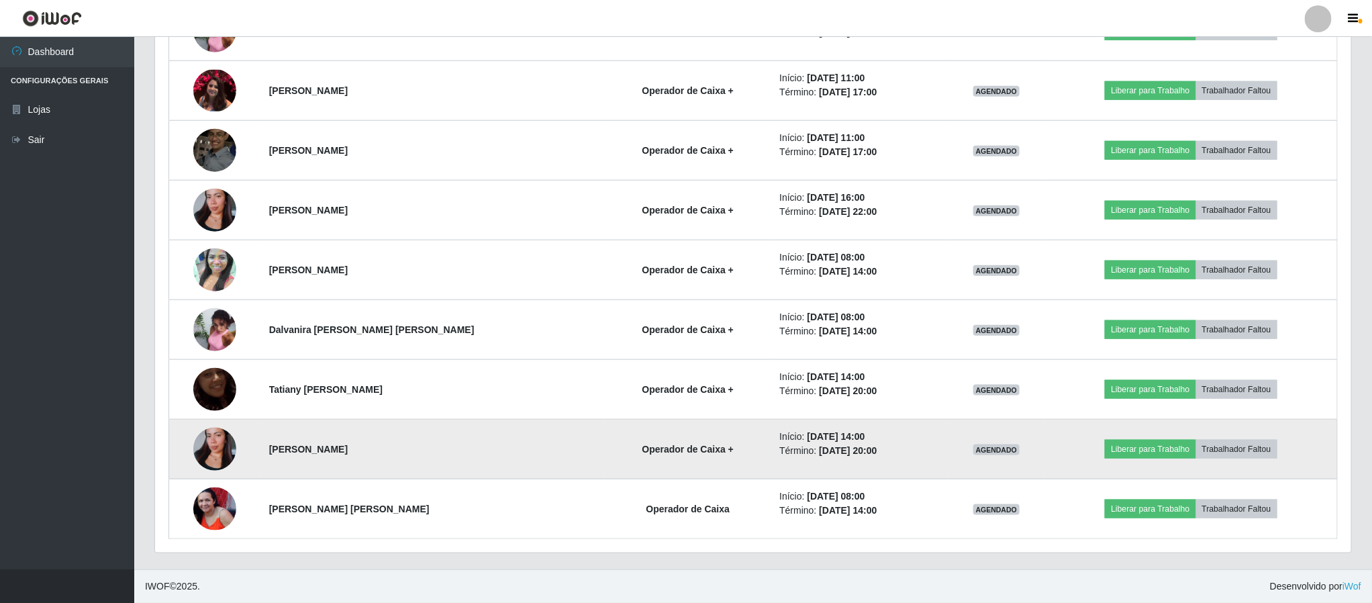
click at [211, 437] on img at bounding box center [214, 449] width 43 height 77
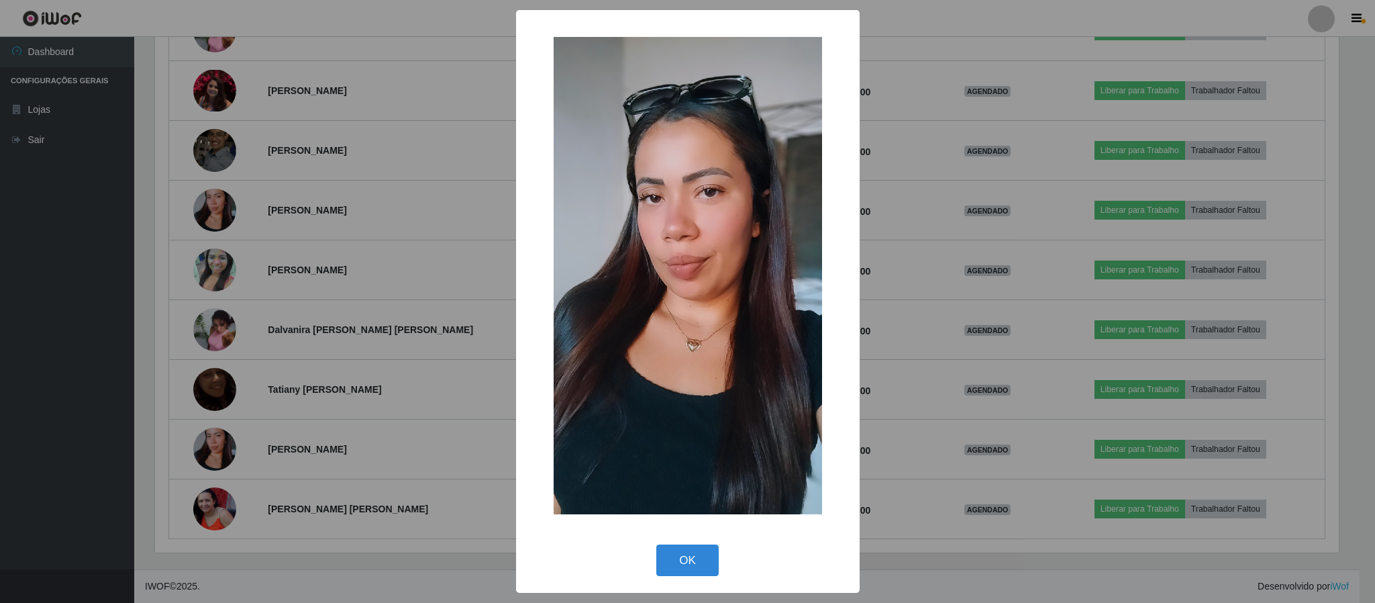
click at [403, 379] on div "× OK Cancel" at bounding box center [687, 301] width 1375 height 603
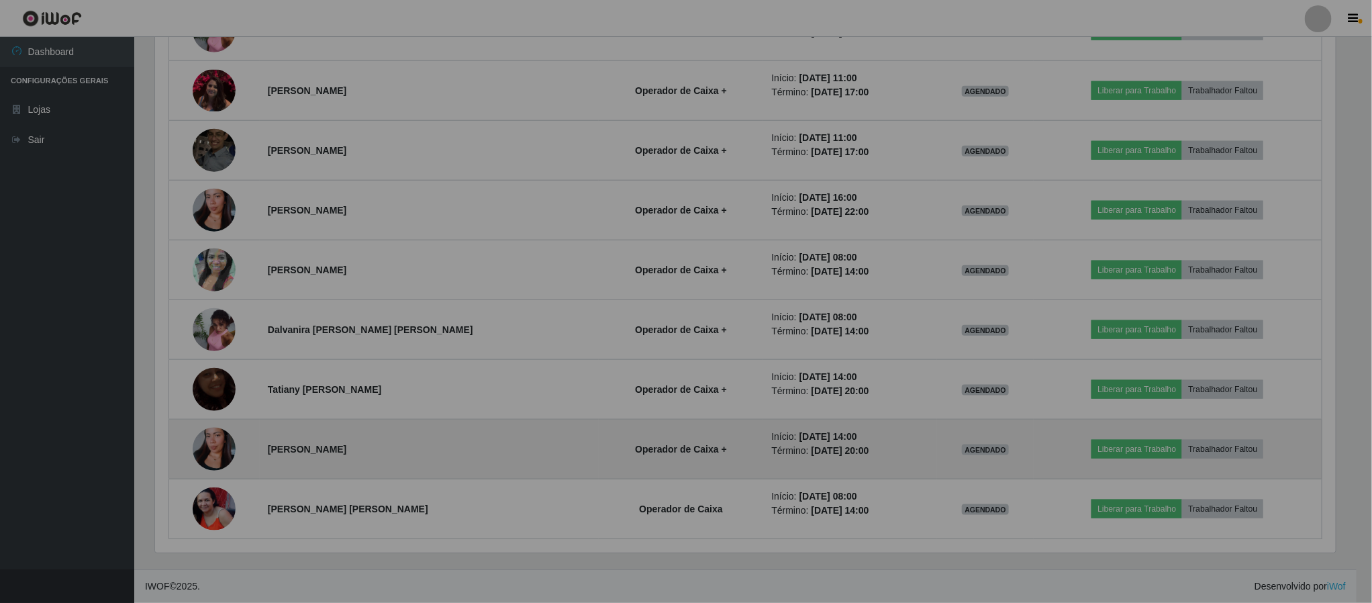
scroll to position [280, 1195]
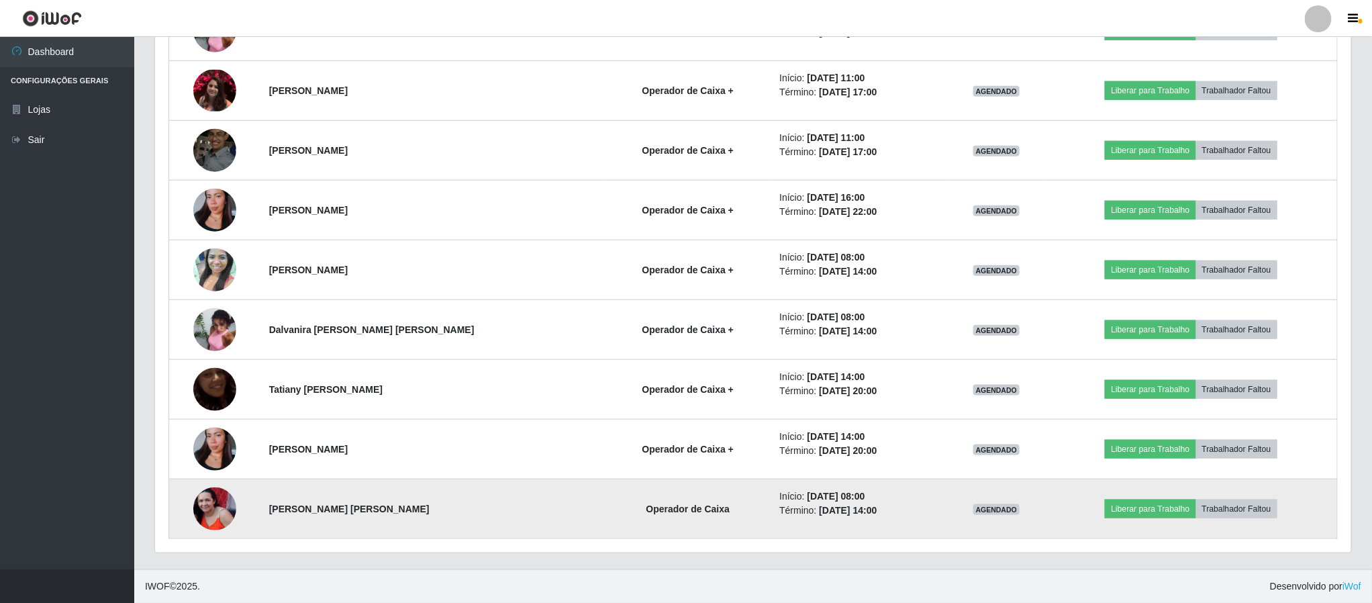
click at [213, 514] on img at bounding box center [214, 508] width 43 height 43
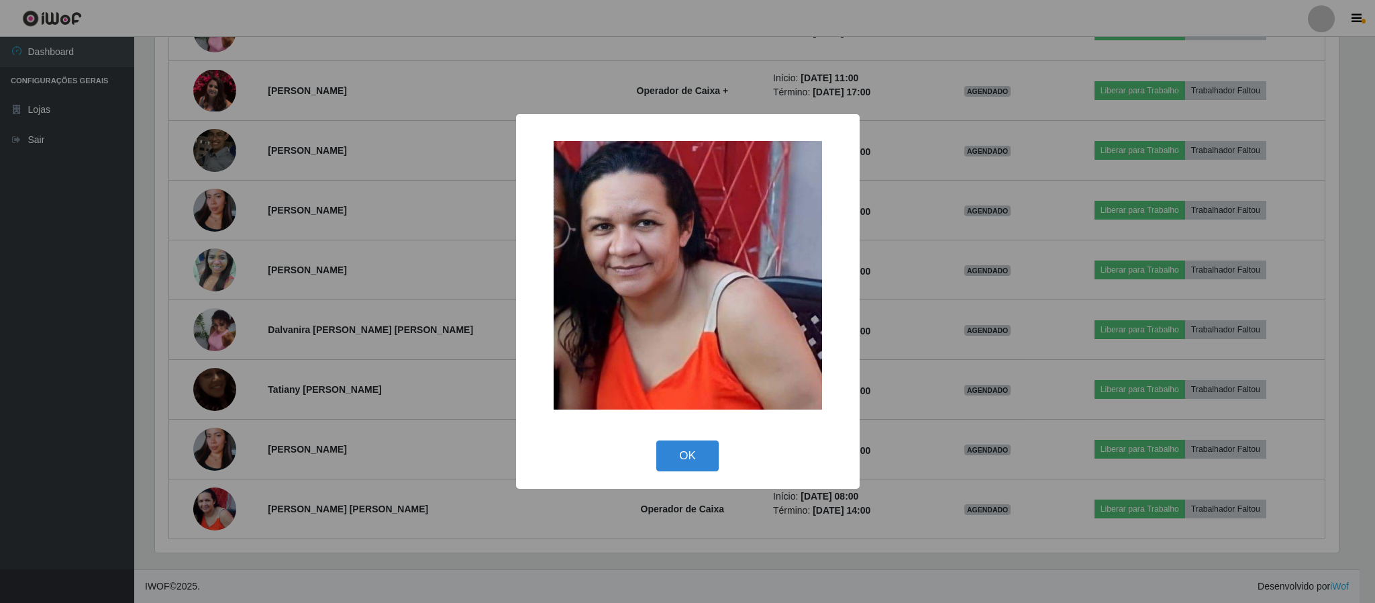
click at [272, 431] on div "× OK Cancel" at bounding box center [687, 301] width 1375 height 603
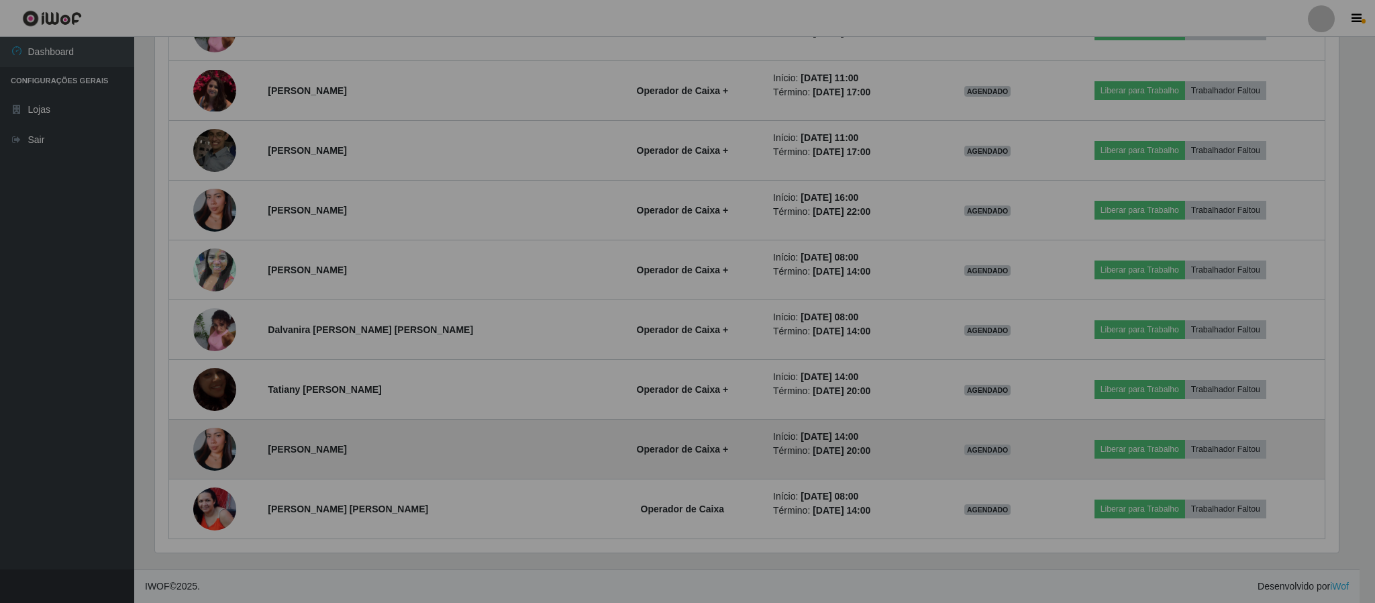
scroll to position [280, 1195]
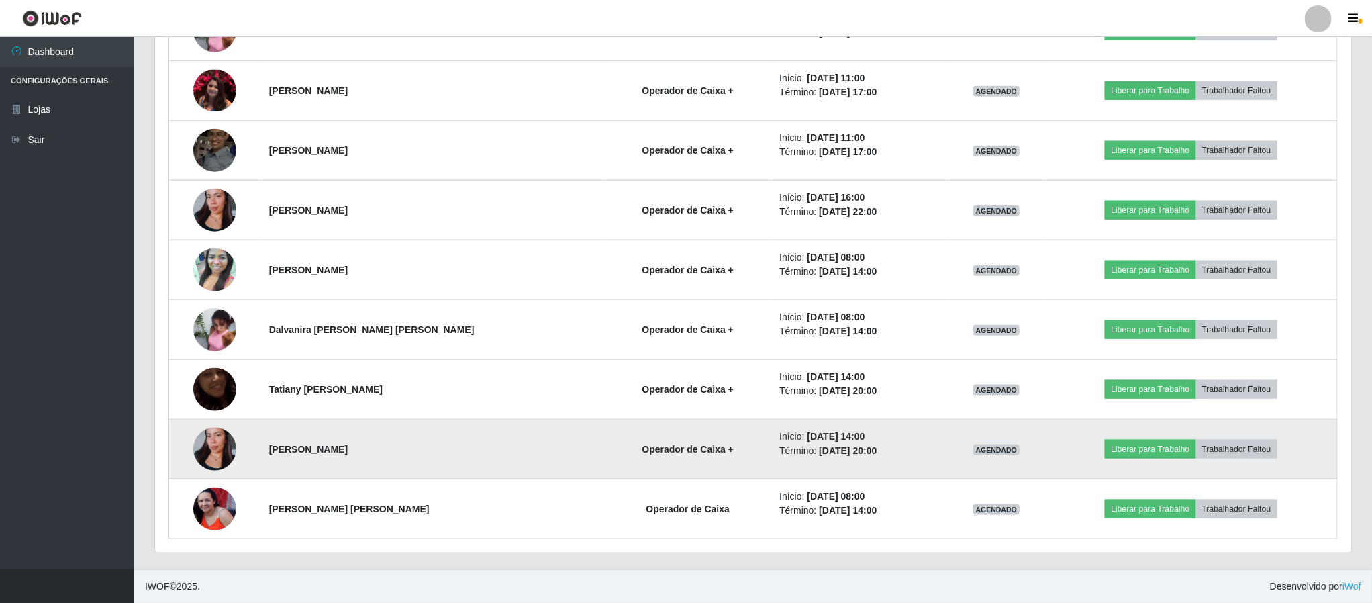
click at [207, 450] on img at bounding box center [214, 449] width 43 height 77
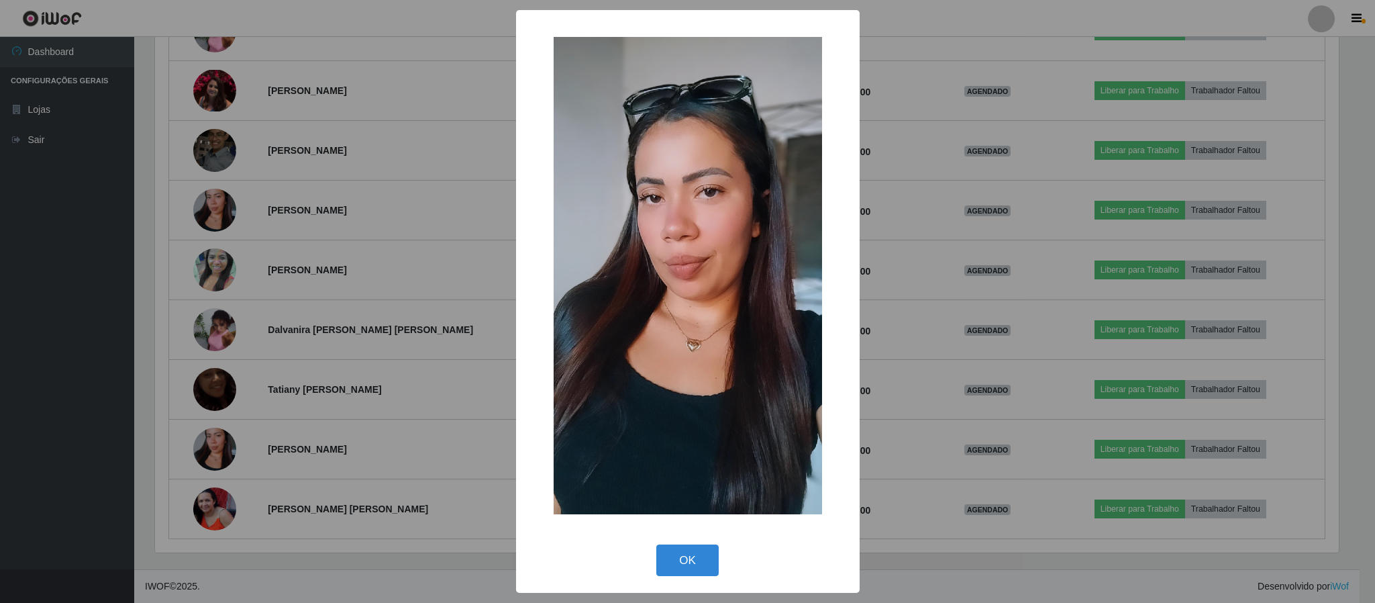
click at [297, 383] on div "× OK Cancel" at bounding box center [687, 301] width 1375 height 603
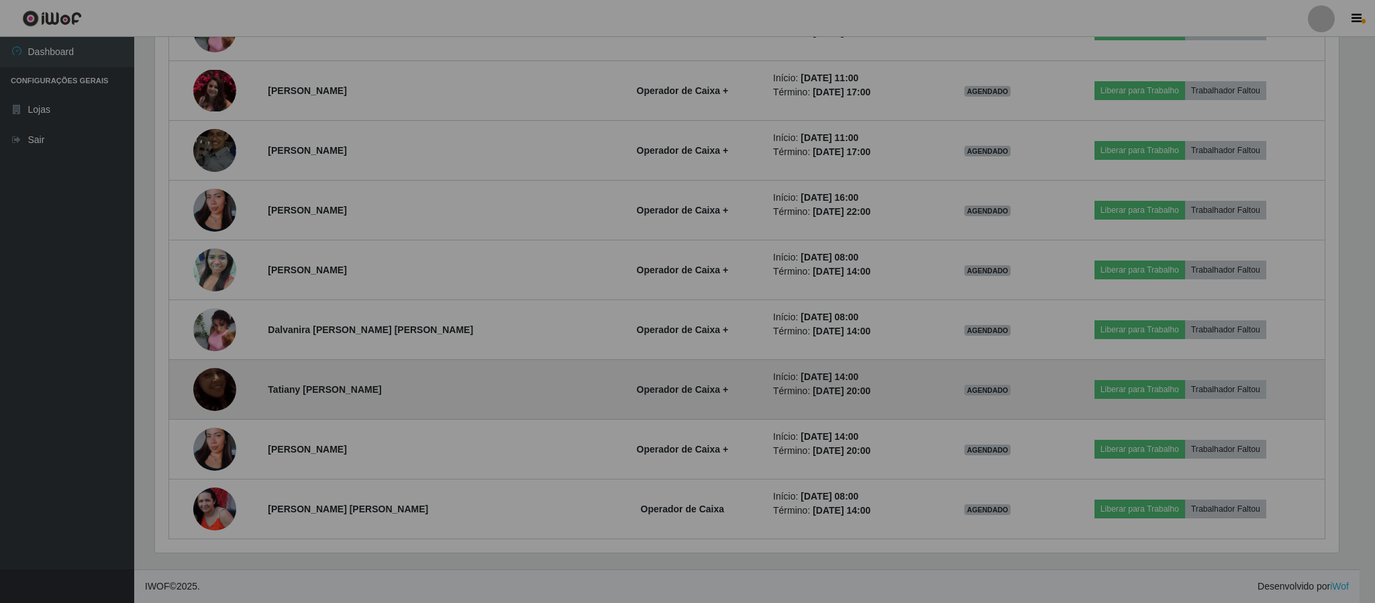
scroll to position [280, 1195]
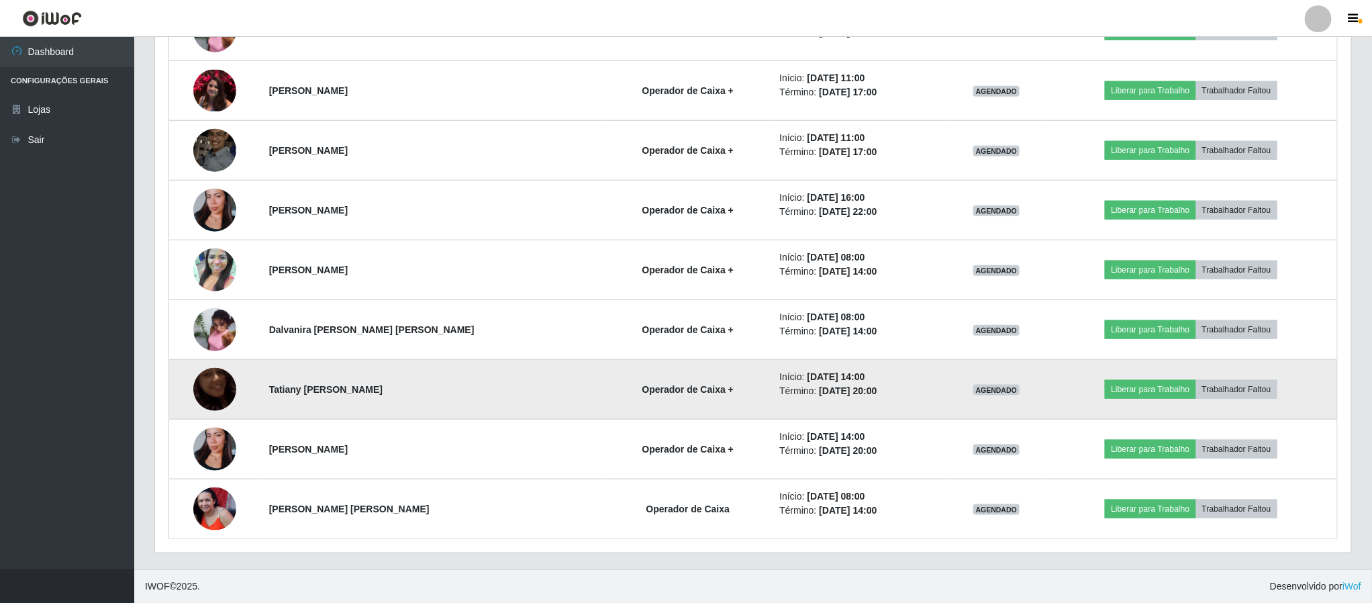
click at [226, 393] on img at bounding box center [214, 389] width 43 height 77
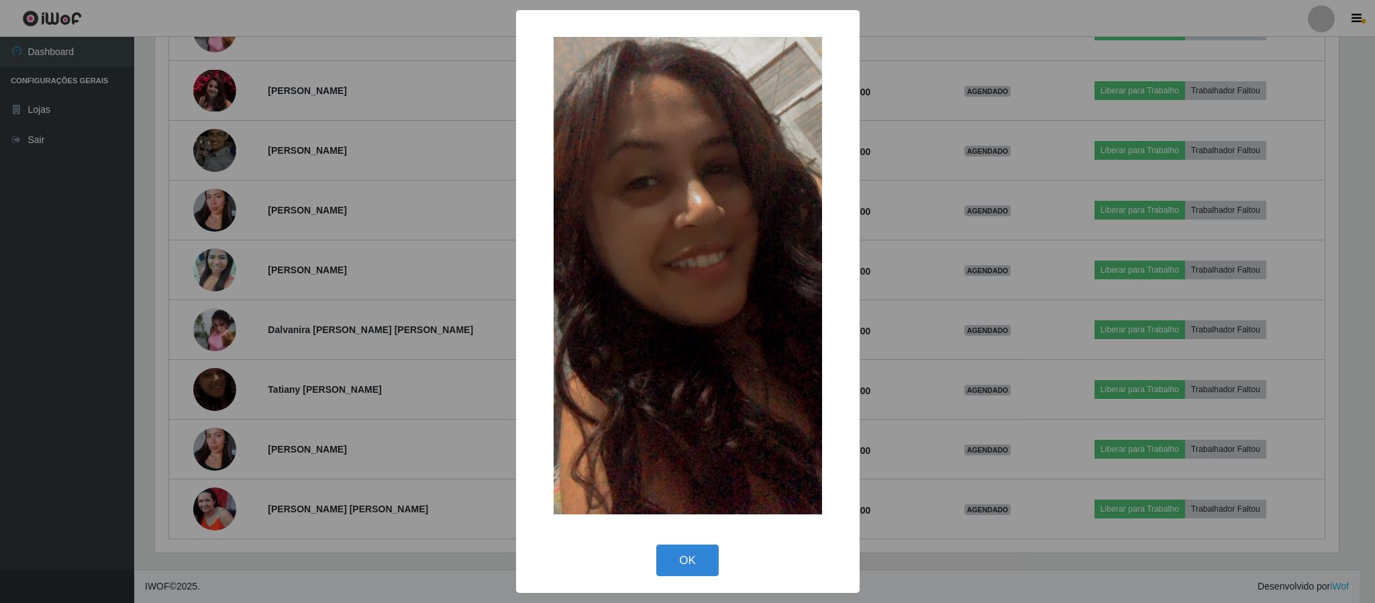
click at [282, 365] on div "× OK Cancel" at bounding box center [687, 301] width 1375 height 603
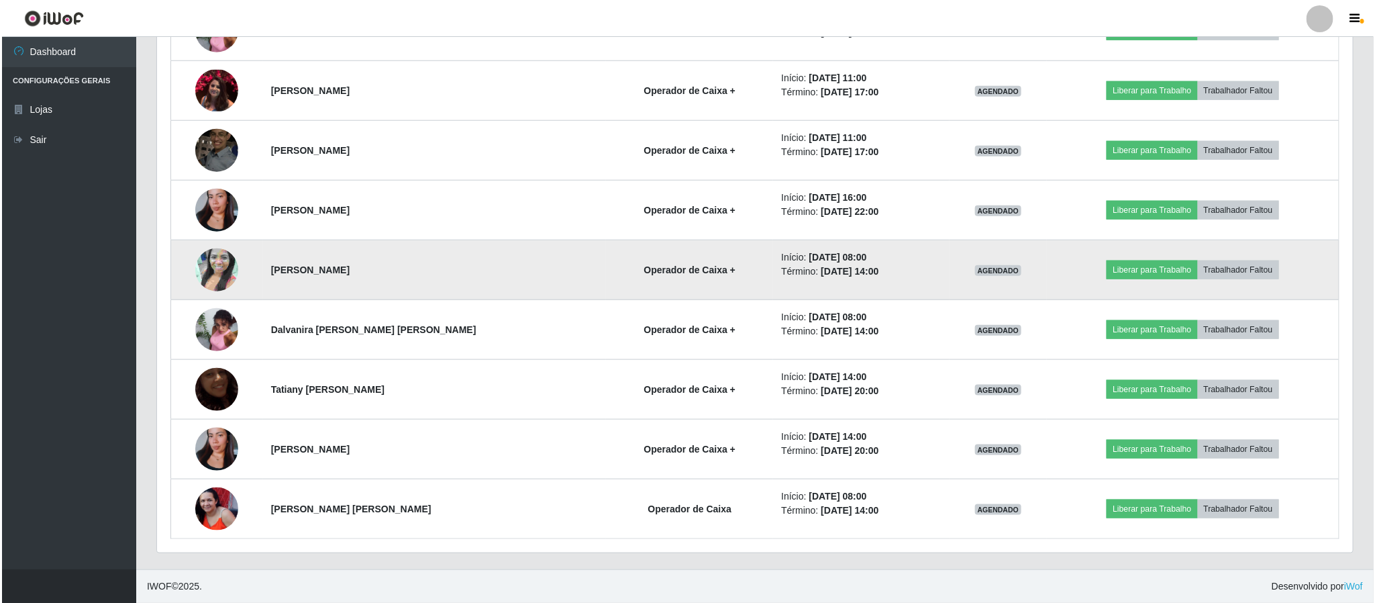
scroll to position [353, 0]
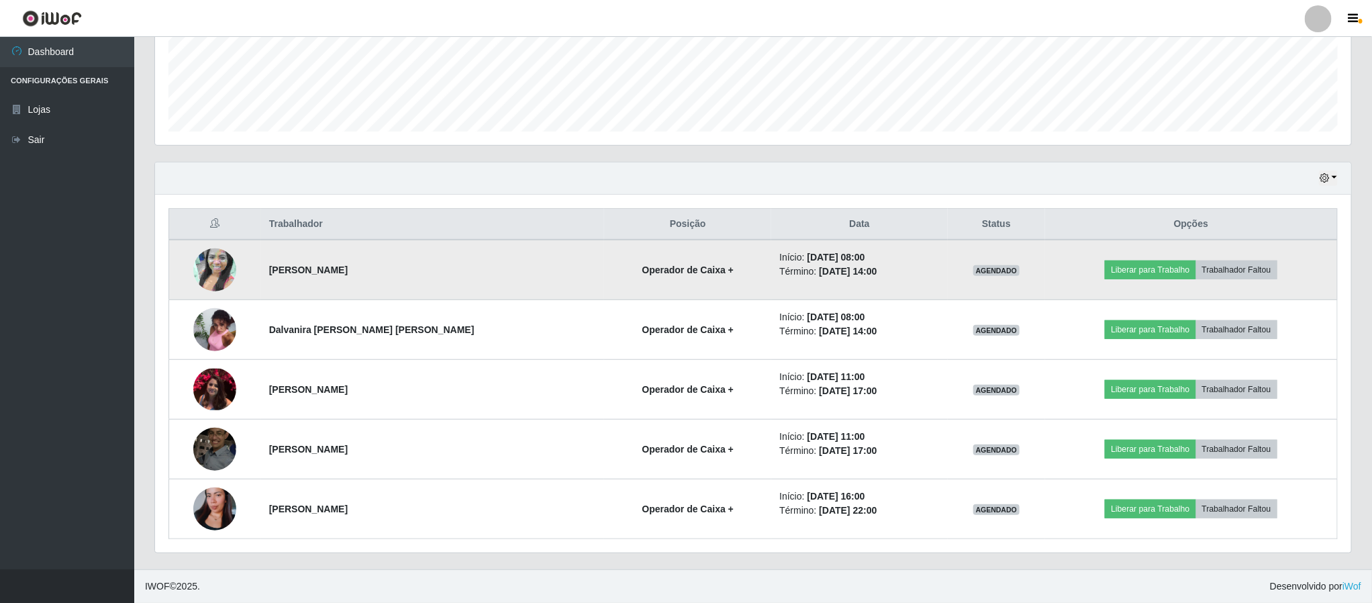
click at [220, 268] on img at bounding box center [214, 270] width 43 height 77
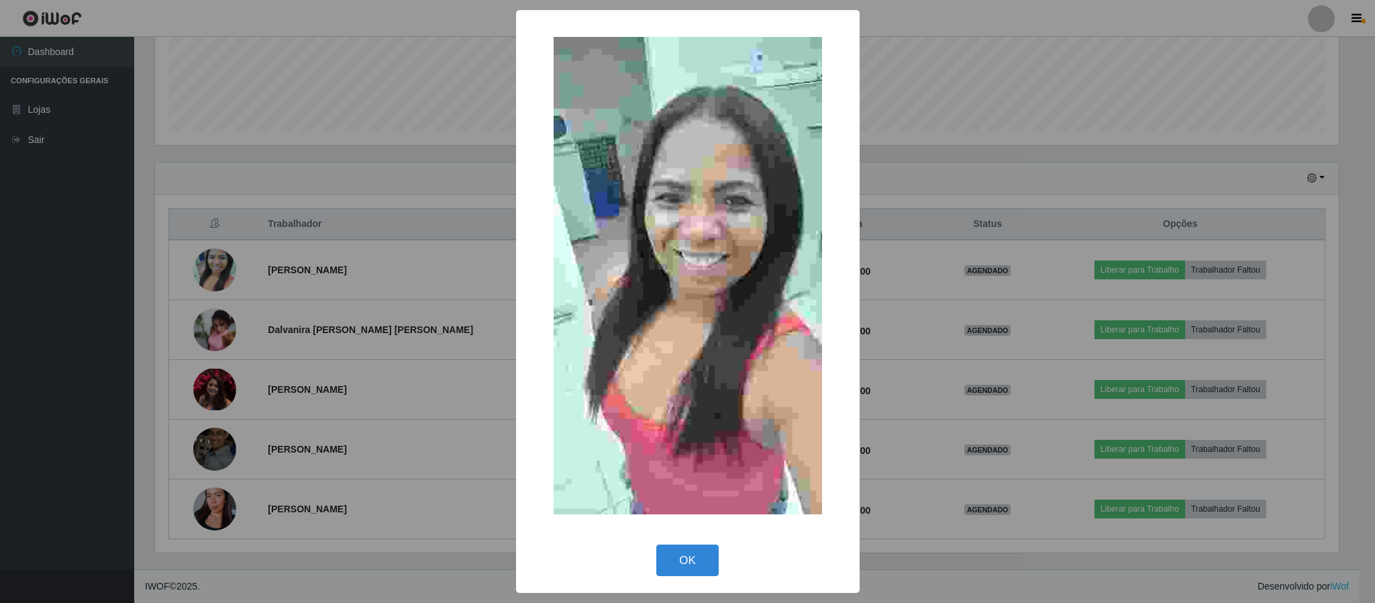
click at [320, 302] on div "× OK Cancel" at bounding box center [687, 301] width 1375 height 603
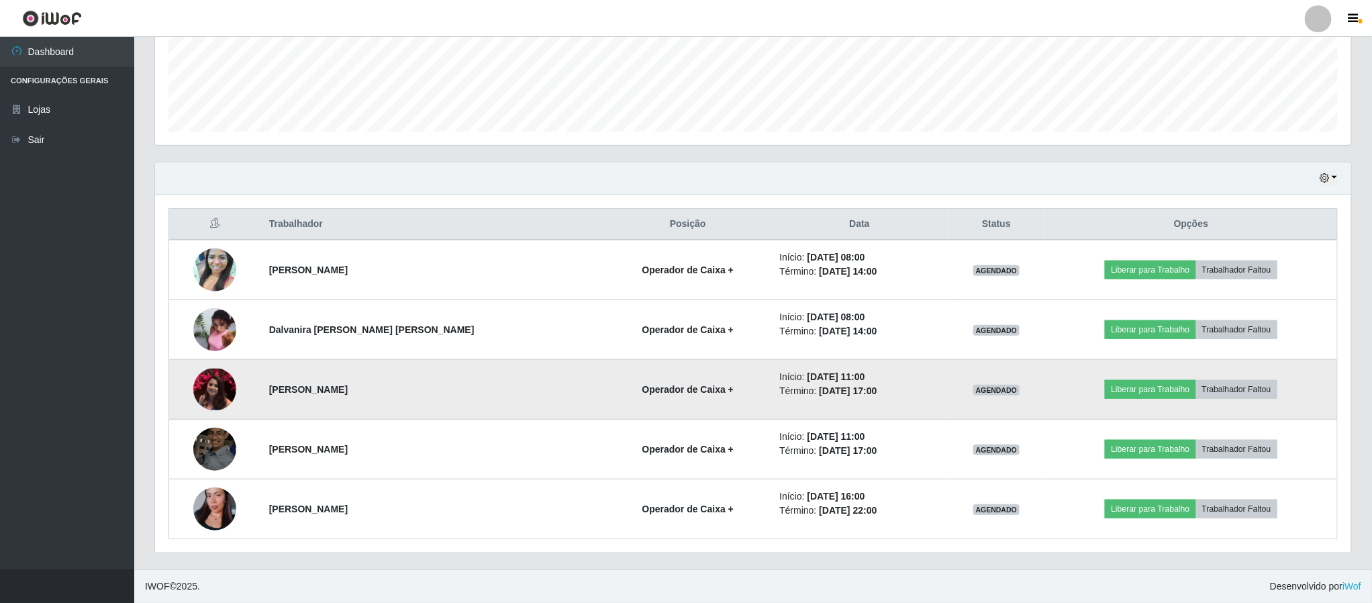
click at [222, 395] on img at bounding box center [214, 390] width 43 height 42
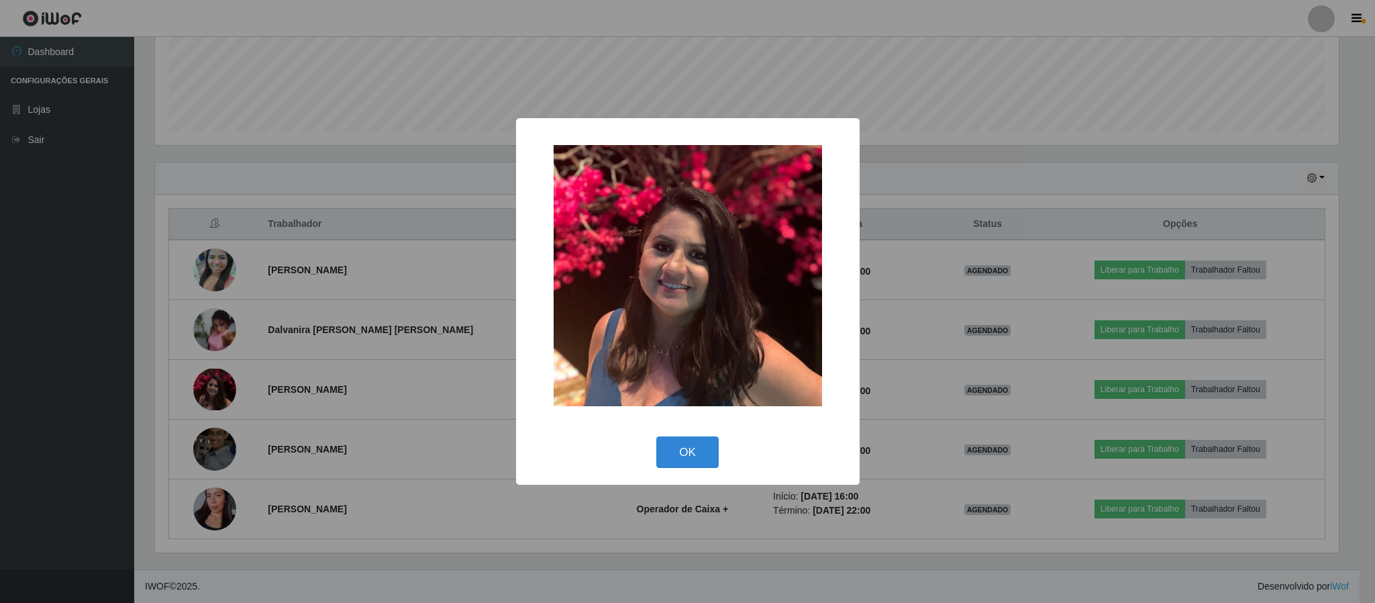
click at [276, 377] on div "× OK Cancel" at bounding box center [687, 301] width 1375 height 603
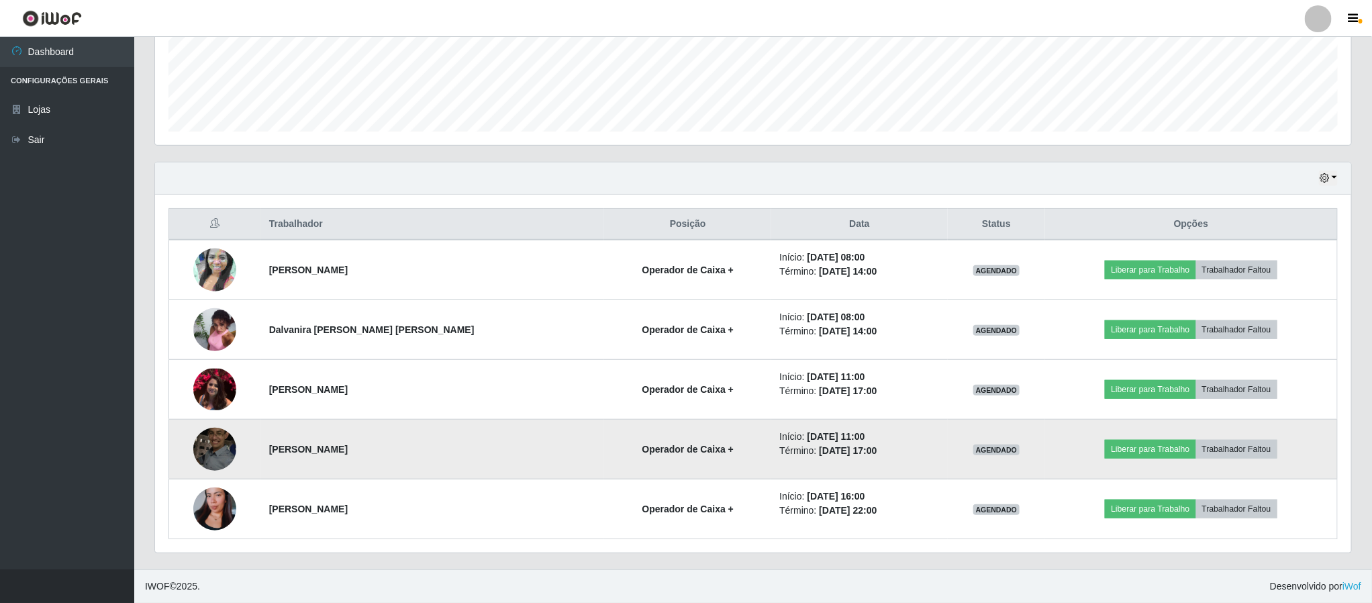
click at [215, 442] on img at bounding box center [214, 448] width 43 height 57
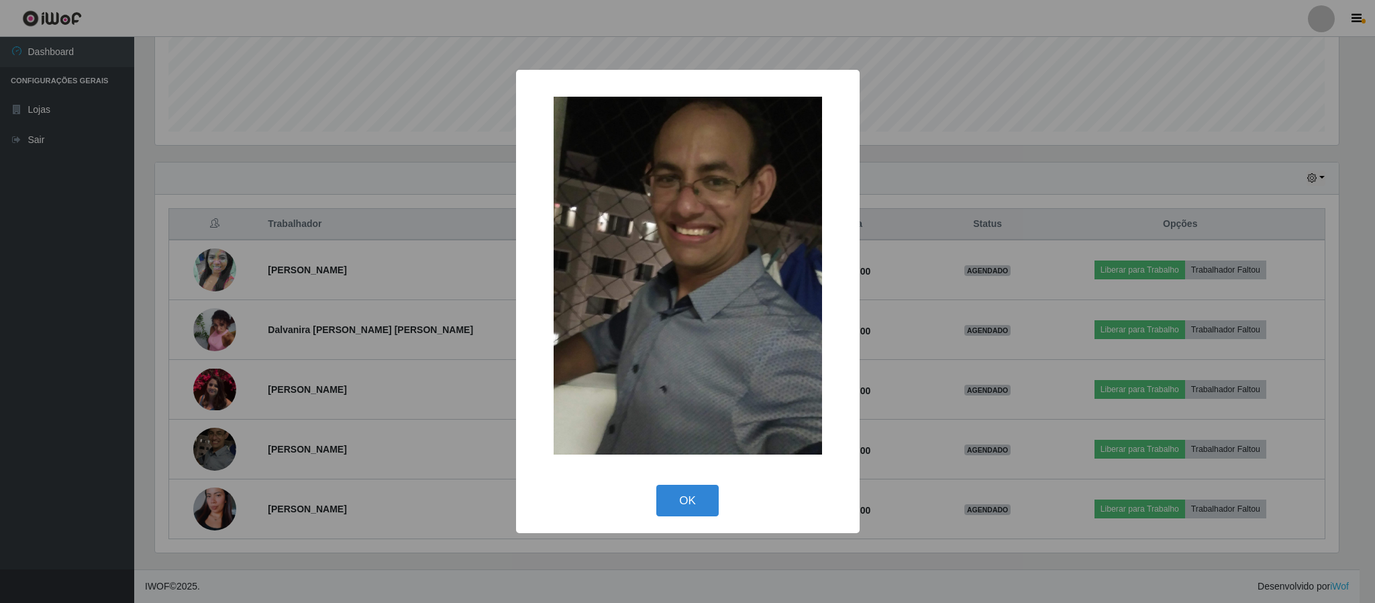
click at [258, 383] on div "× OK Cancel" at bounding box center [687, 301] width 1375 height 603
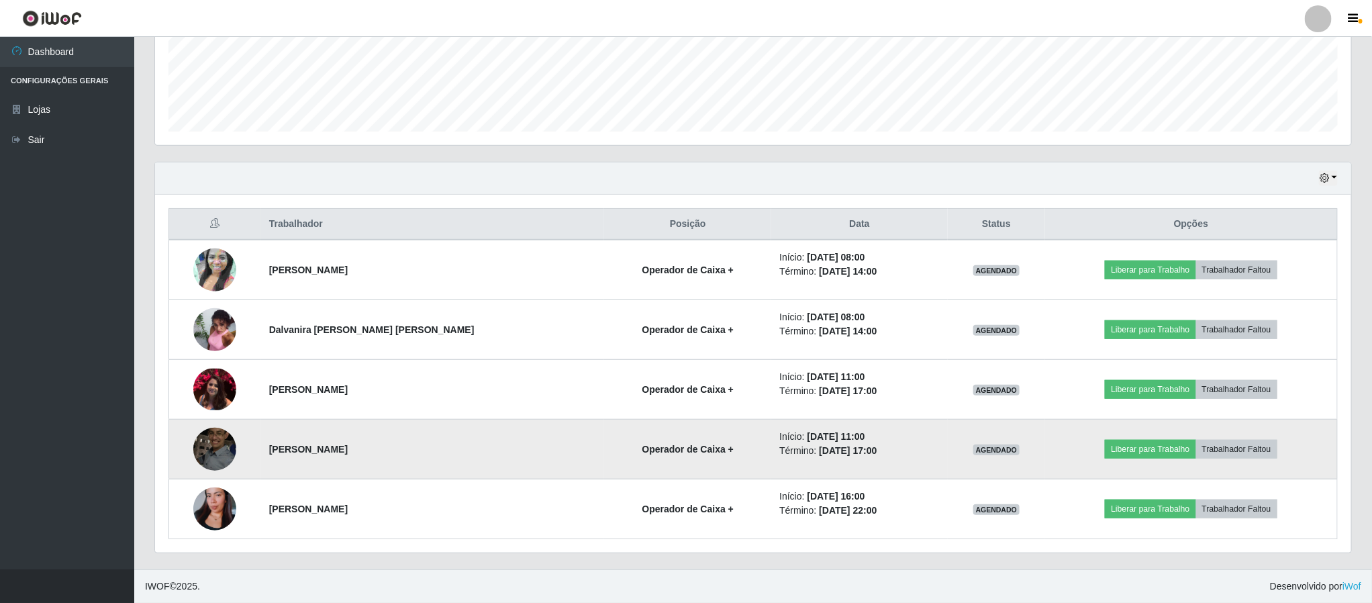
click at [224, 436] on img at bounding box center [214, 448] width 43 height 57
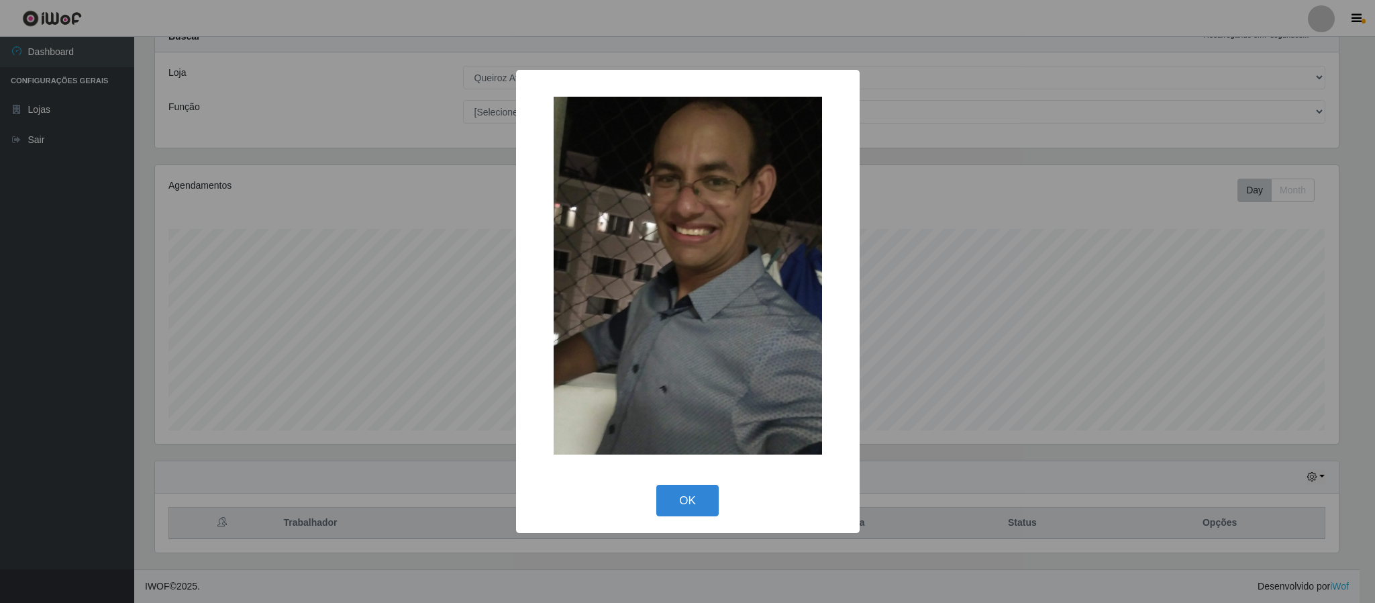
click at [242, 409] on div "× OK Cancel" at bounding box center [687, 301] width 1375 height 603
